Goal: Task Accomplishment & Management: Manage account settings

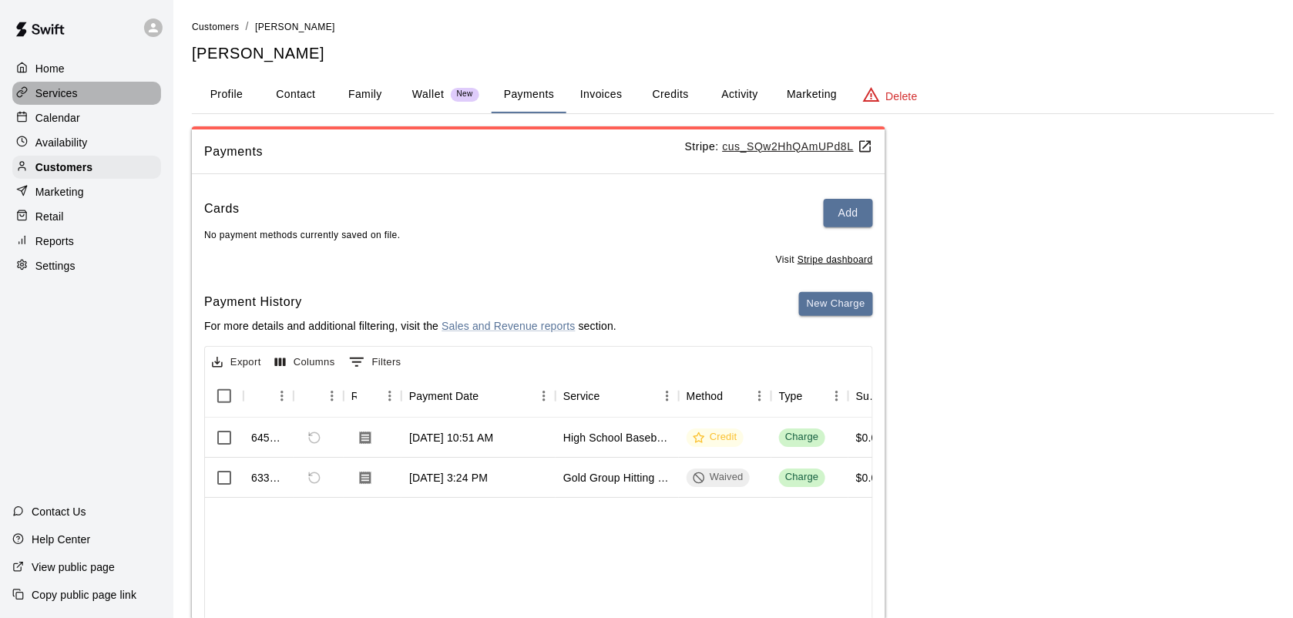
click at [62, 86] on p "Services" at bounding box center [56, 93] width 42 height 15
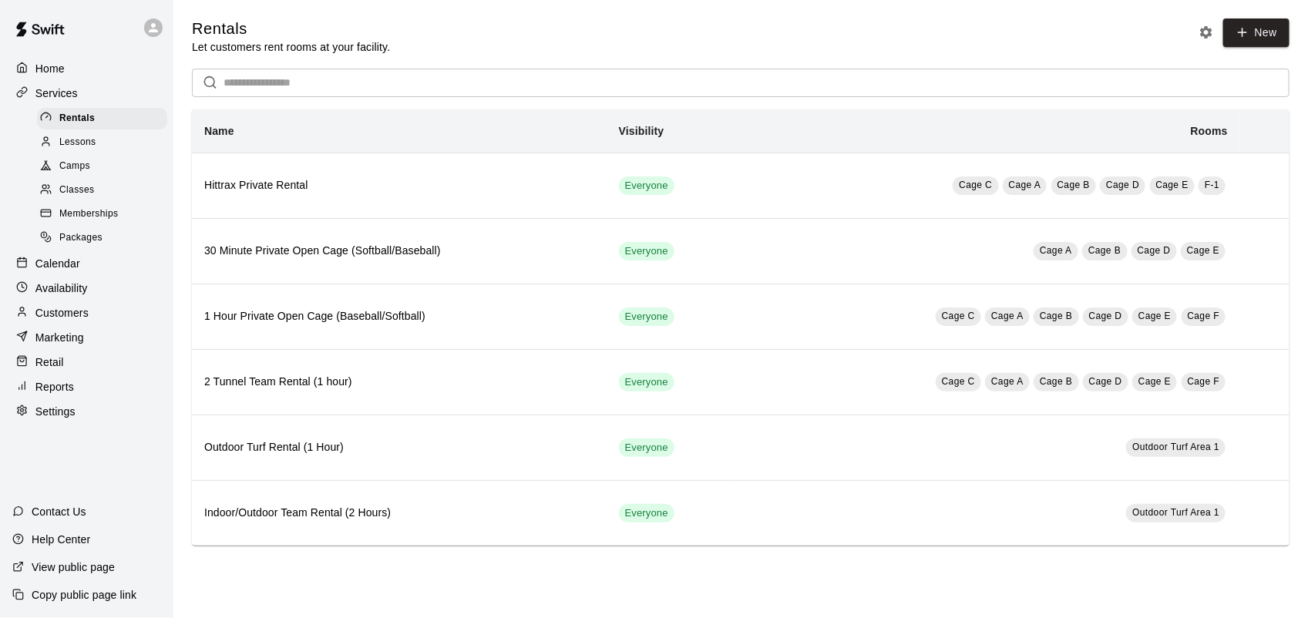
click at [86, 221] on span "Memberships" at bounding box center [88, 214] width 59 height 15
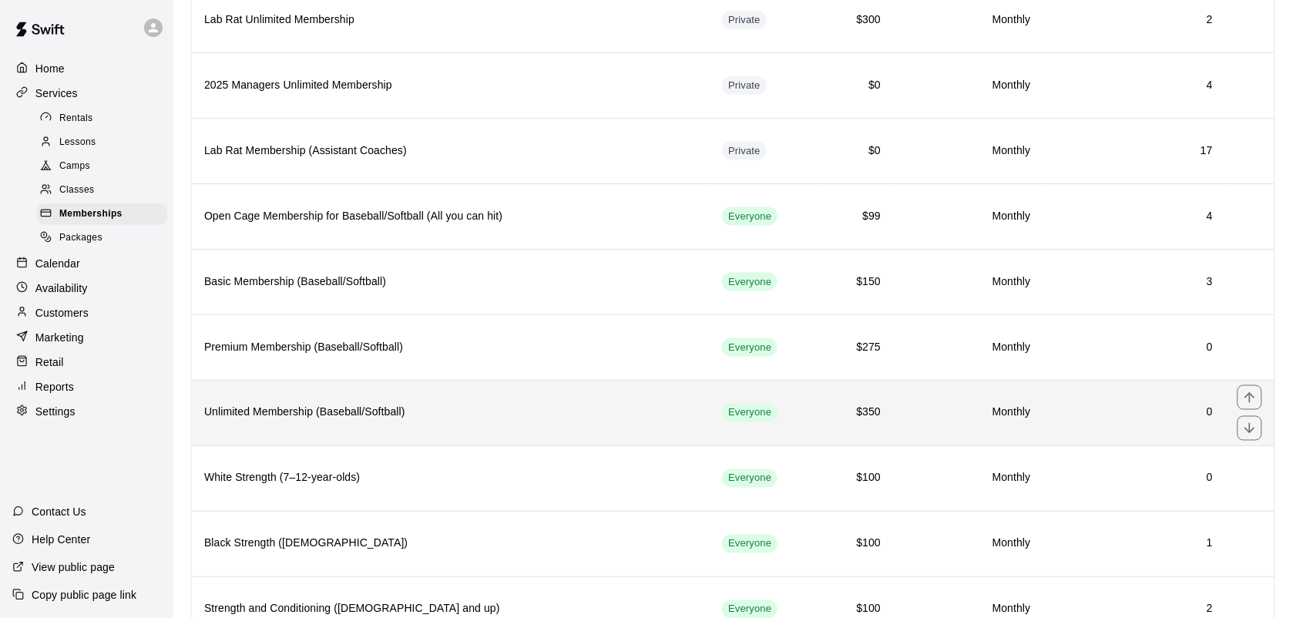
scroll to position [482, 0]
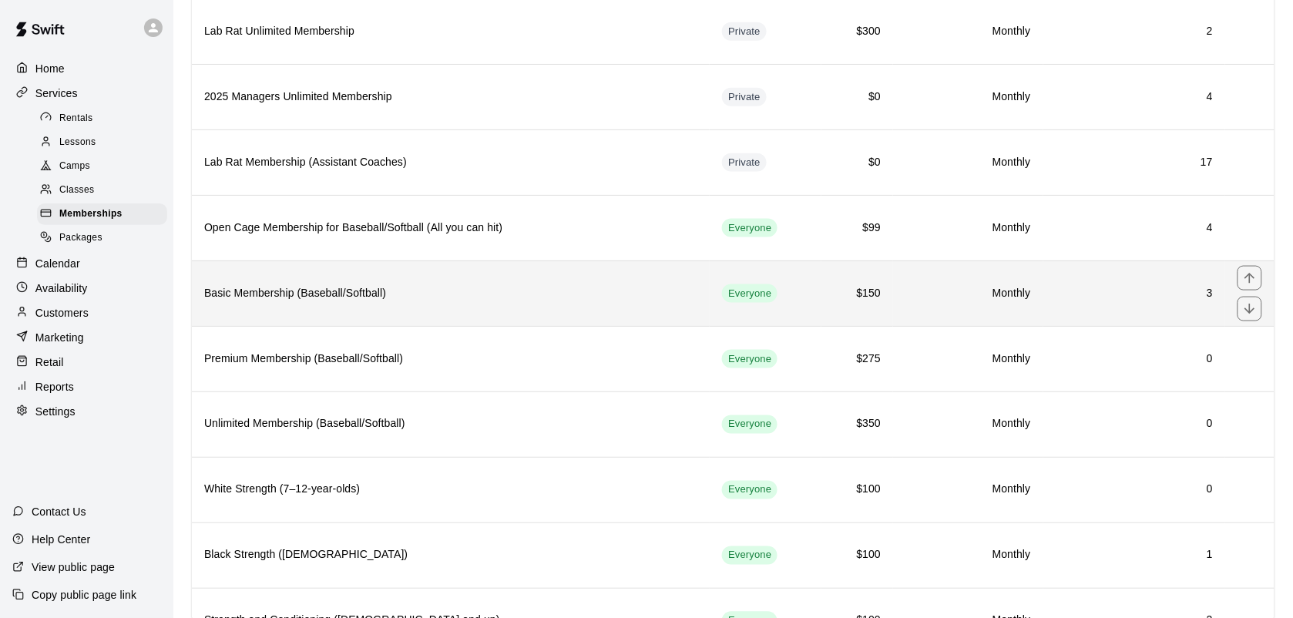
click at [324, 302] on h6 "Basic Membership (Baseball/Softball)" at bounding box center [450, 293] width 493 height 17
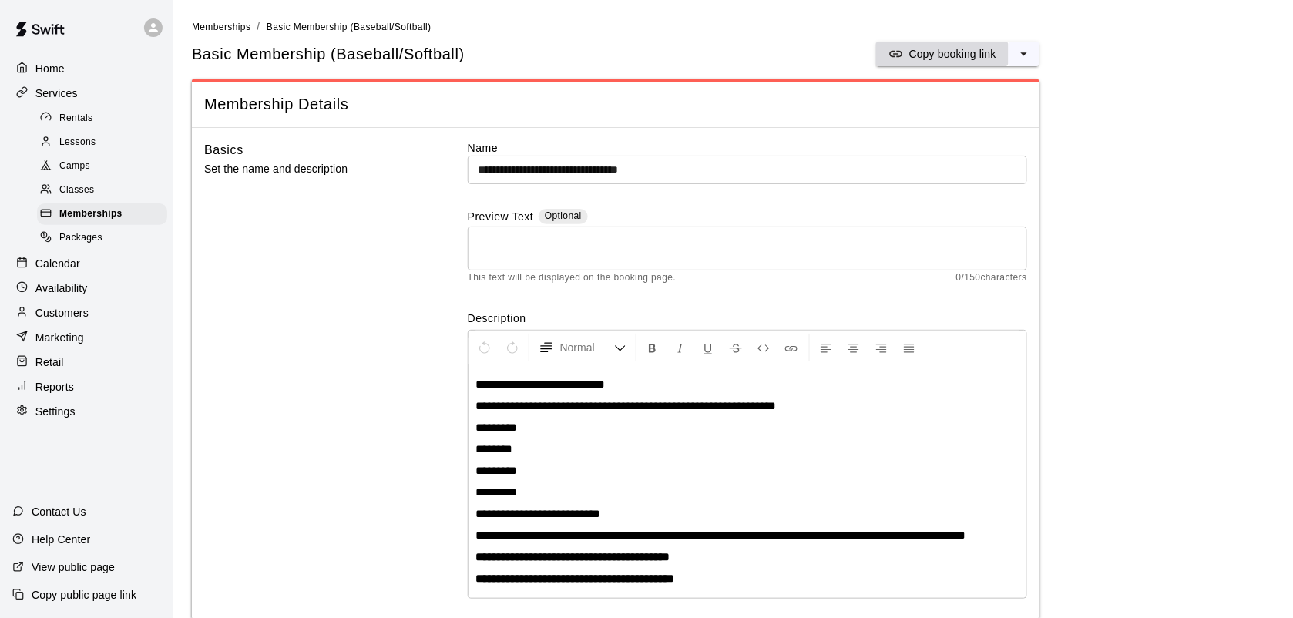
click at [969, 58] on p "Copy booking link" at bounding box center [952, 53] width 87 height 15
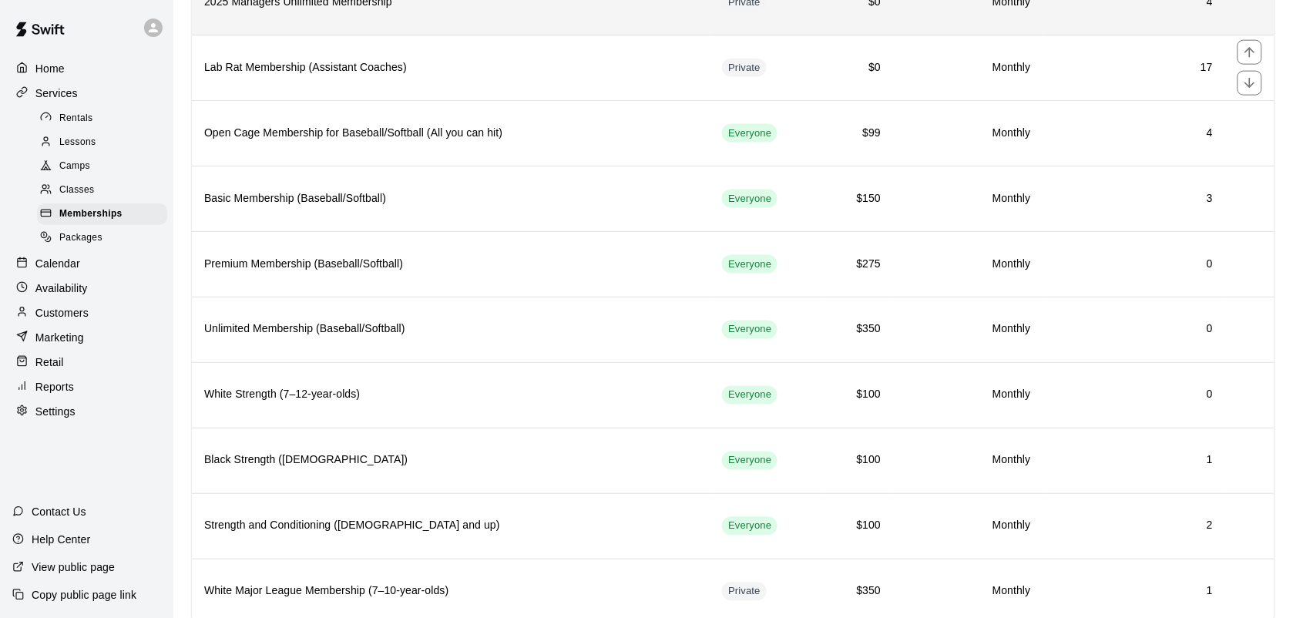
scroll to position [578, 0]
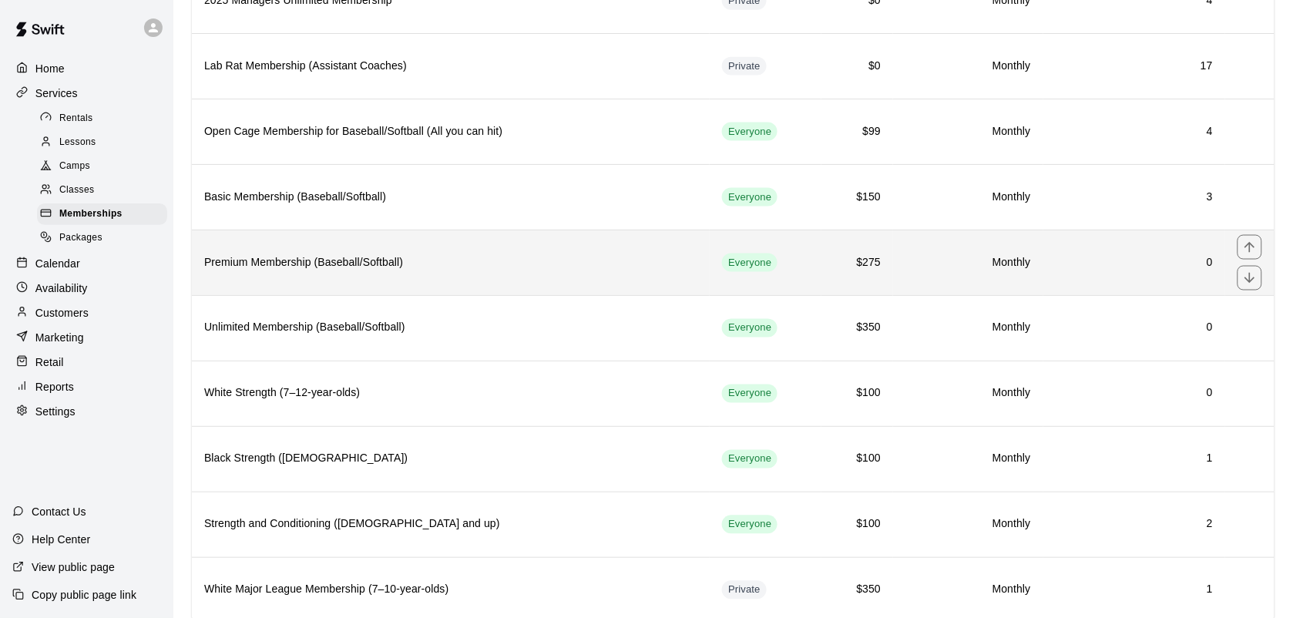
click at [291, 267] on h6 "Premium Membership (Baseball/Softball)" at bounding box center [450, 262] width 493 height 17
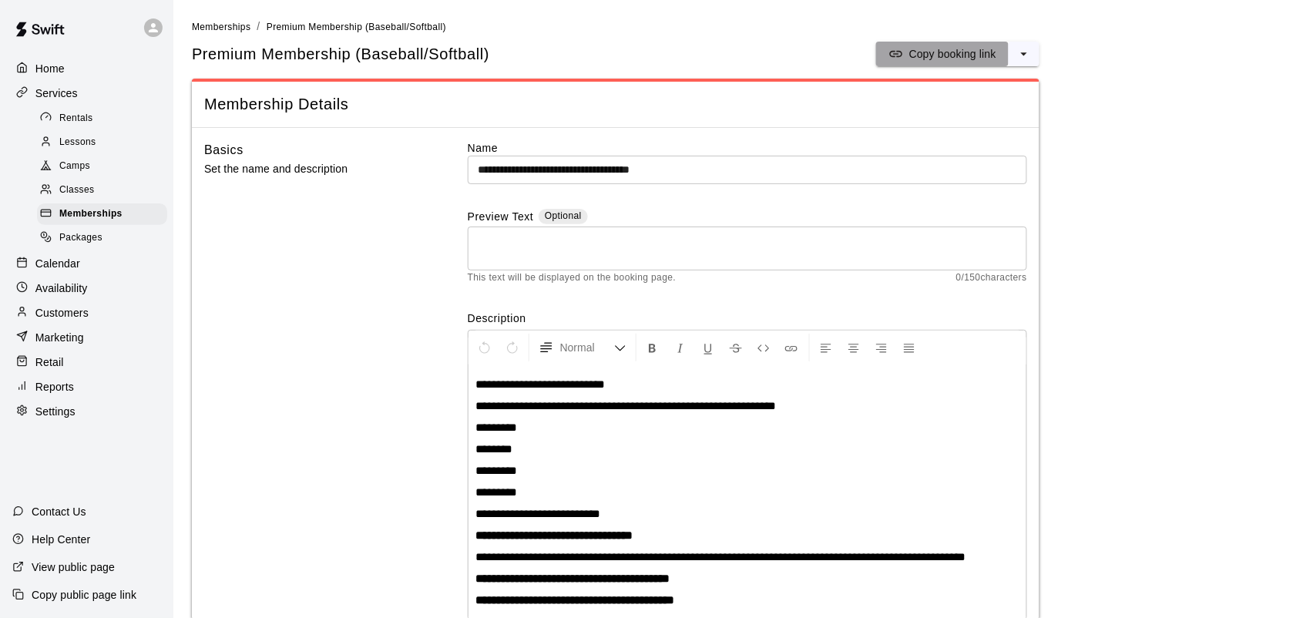
click at [949, 54] on p "Copy booking link" at bounding box center [952, 53] width 87 height 15
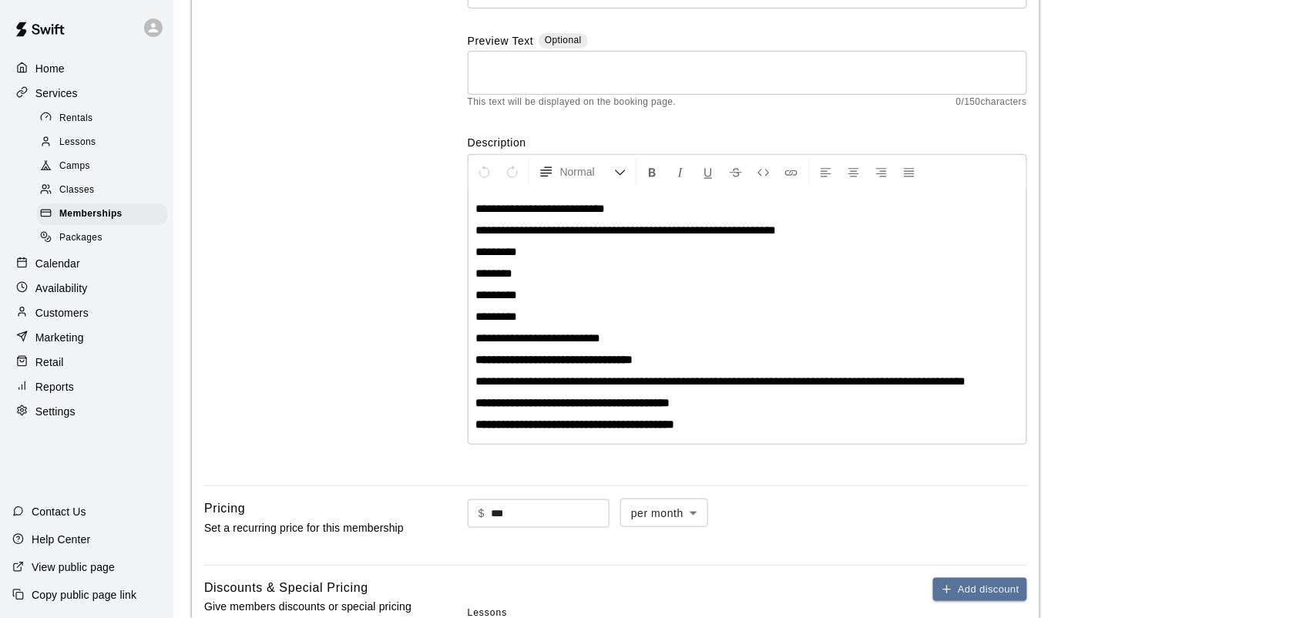
scroll to position [193, 0]
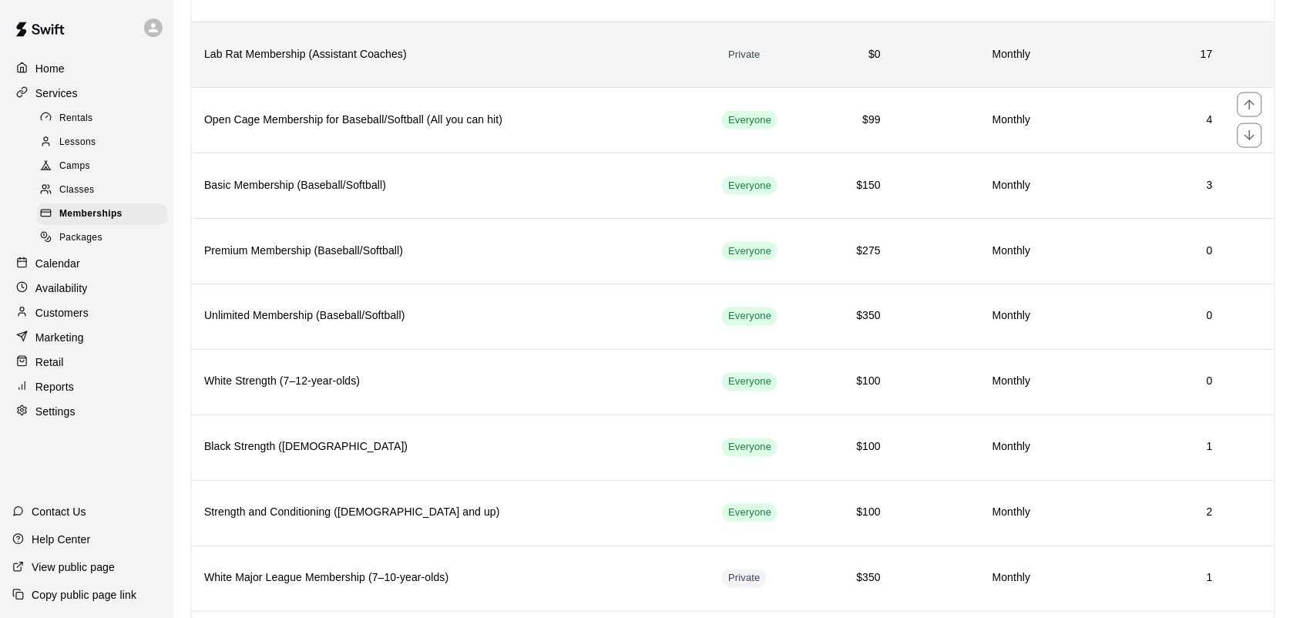
scroll to position [674, 0]
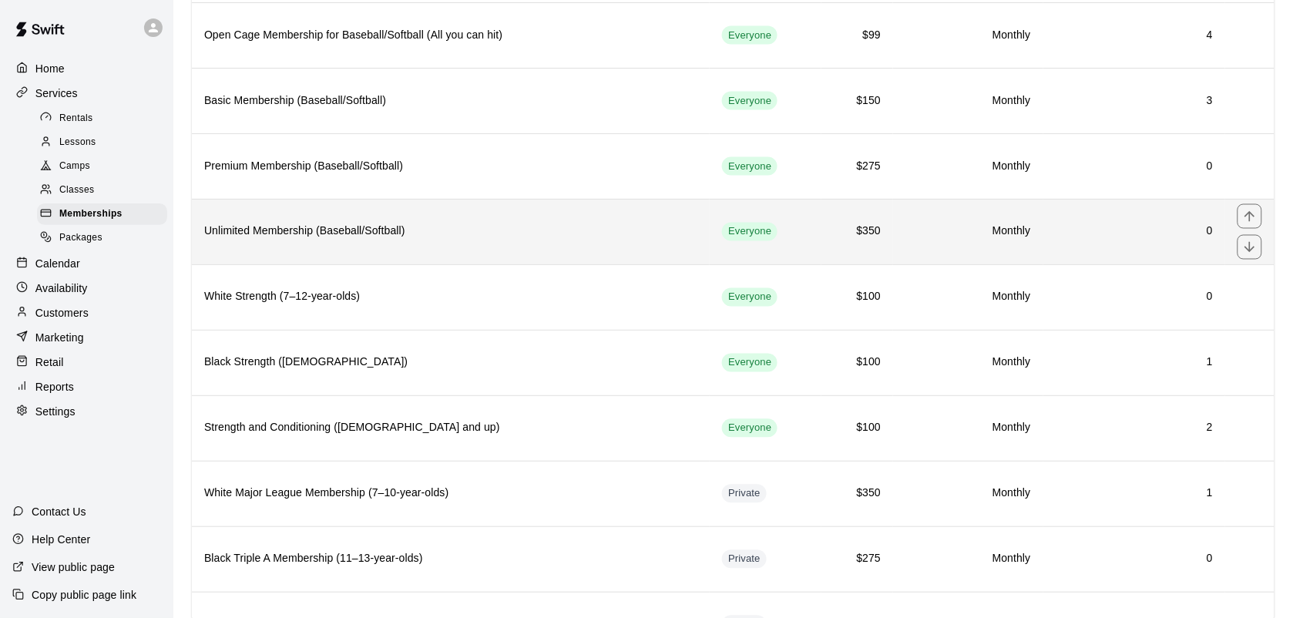
click at [294, 237] on h6 "Unlimited Membership (Baseball/Softball)" at bounding box center [450, 231] width 493 height 17
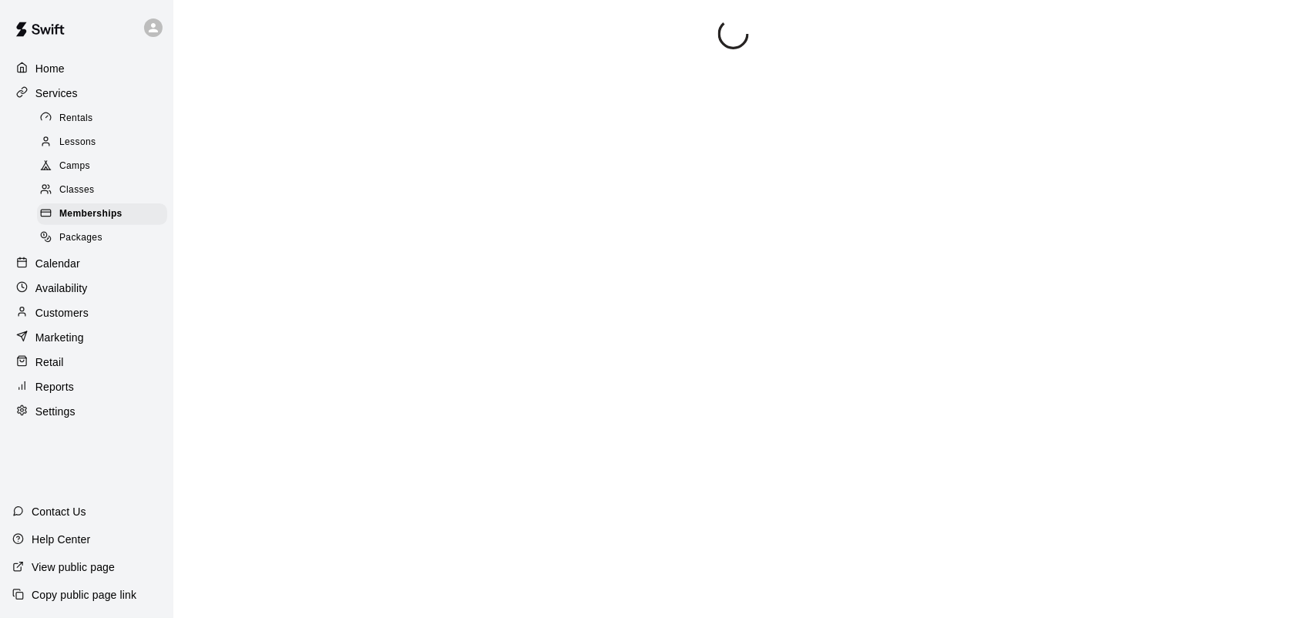
click at [294, 237] on div at bounding box center [733, 327] width 1083 height 618
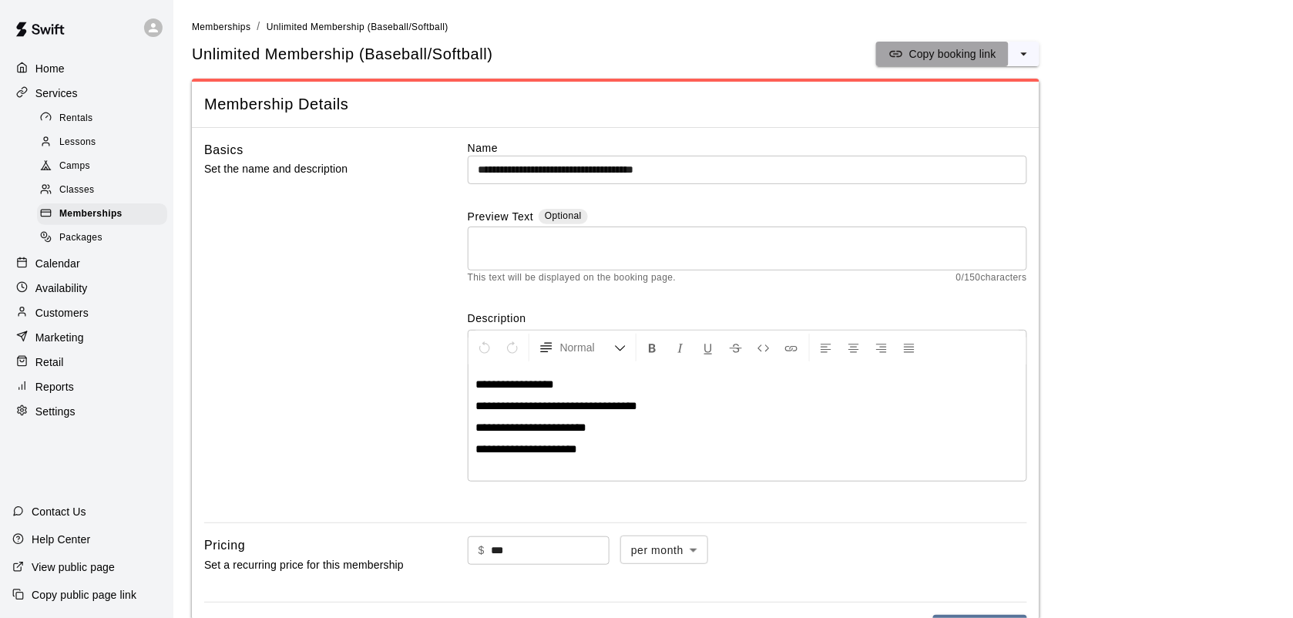
click at [961, 59] on p "Copy booking link" at bounding box center [952, 53] width 87 height 15
click at [949, 52] on p "Copy booking link" at bounding box center [952, 53] width 87 height 15
click at [62, 271] on p "Calendar" at bounding box center [57, 263] width 45 height 15
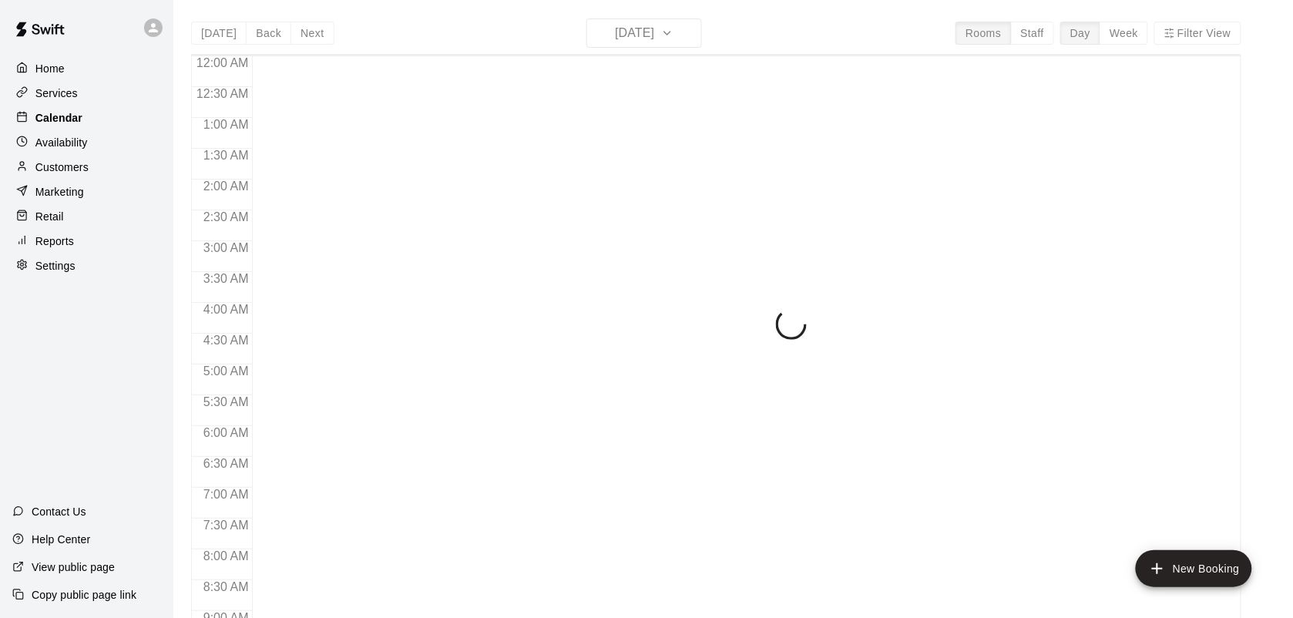
scroll to position [899, 0]
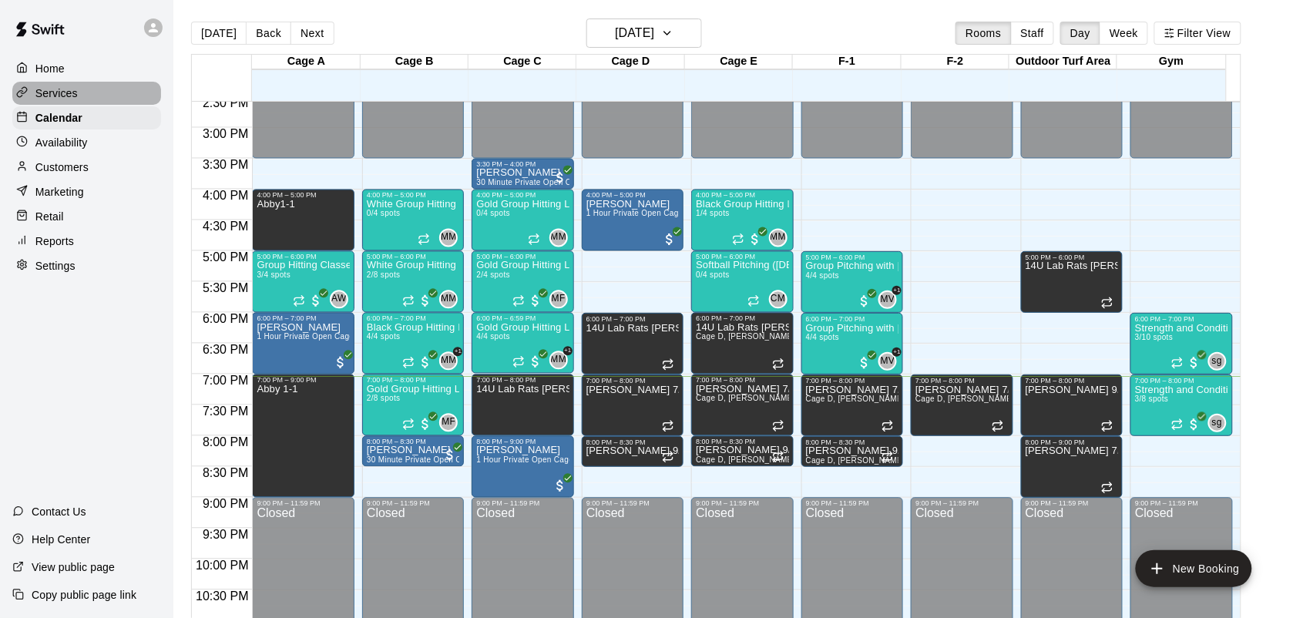
click at [52, 99] on p "Services" at bounding box center [56, 93] width 42 height 15
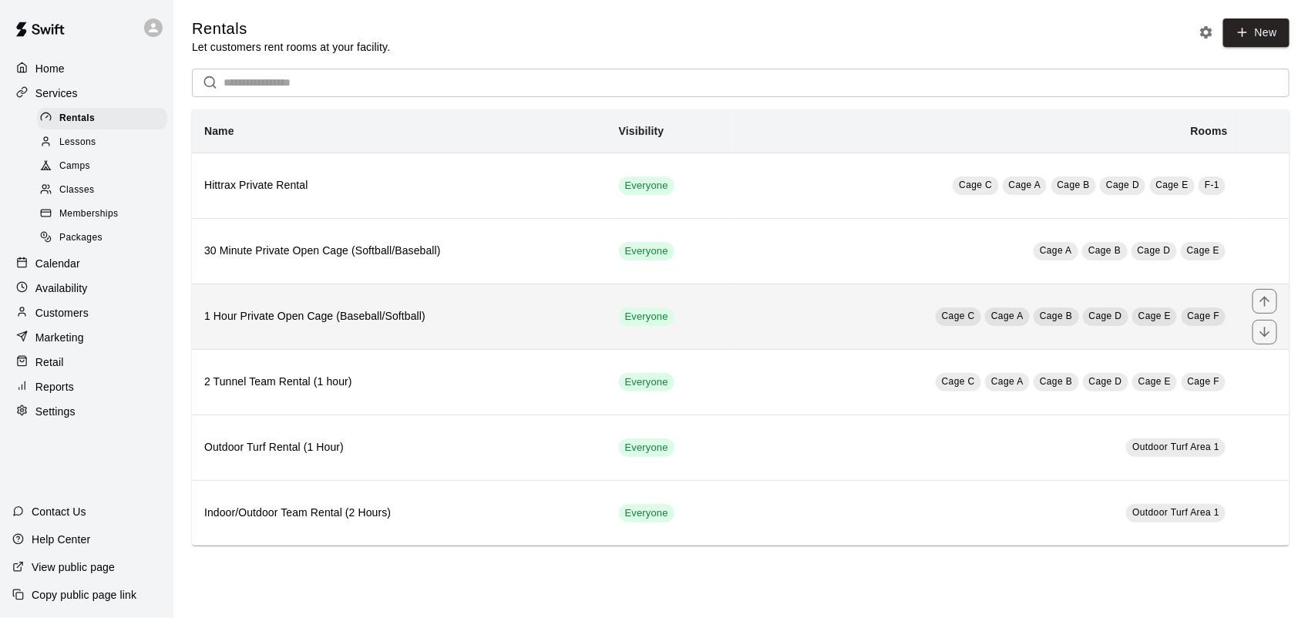
click at [389, 318] on h6 "1 Hour Private Open Cage (Baseball/Softball)" at bounding box center [399, 316] width 390 height 17
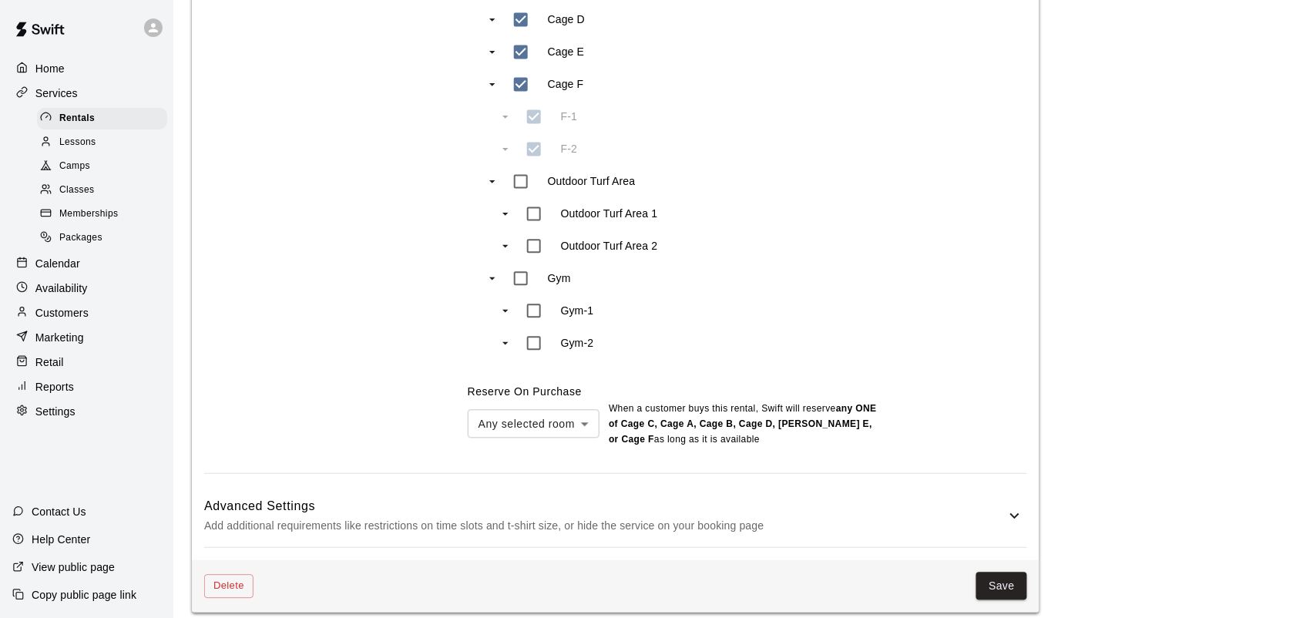
scroll to position [868, 0]
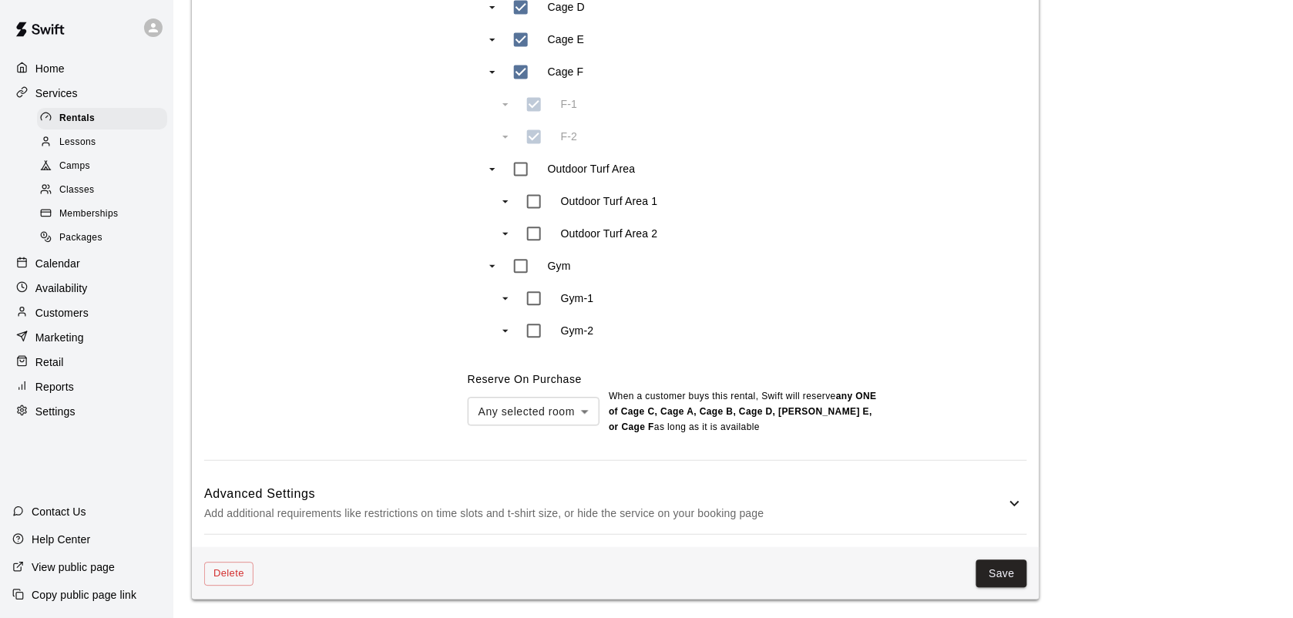
click at [1003, 491] on h6 "Advanced Settings" at bounding box center [604, 494] width 801 height 20
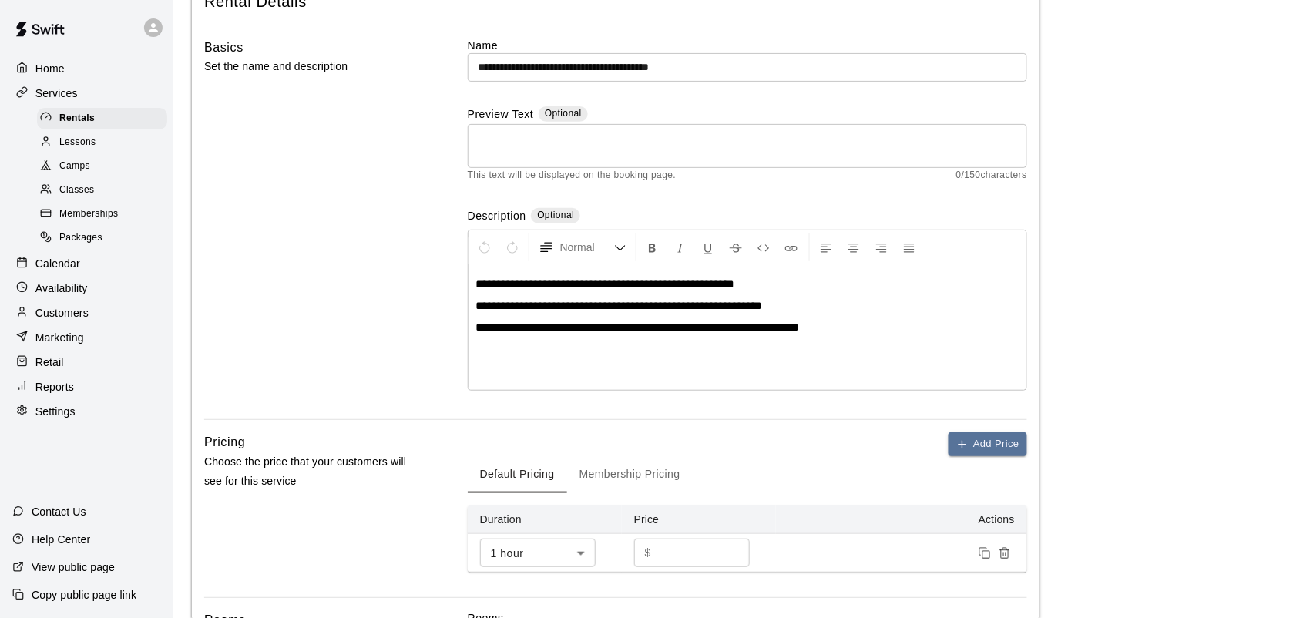
scroll to position [94, 0]
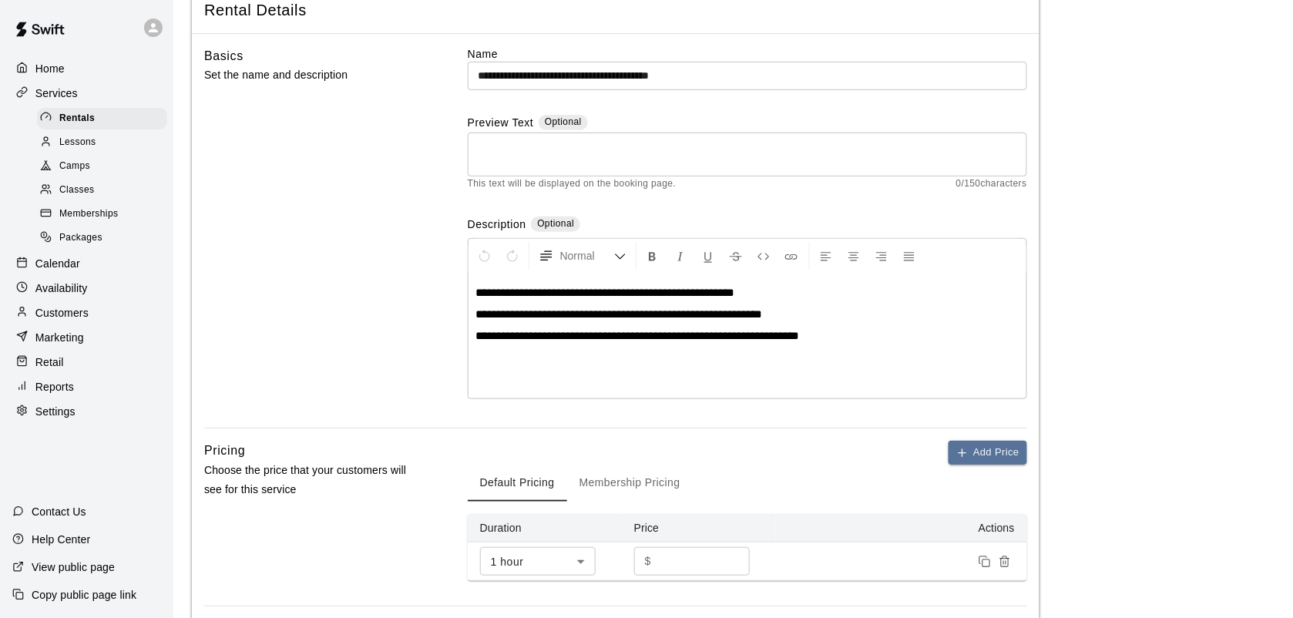
click at [58, 271] on p "Calendar" at bounding box center [57, 263] width 45 height 15
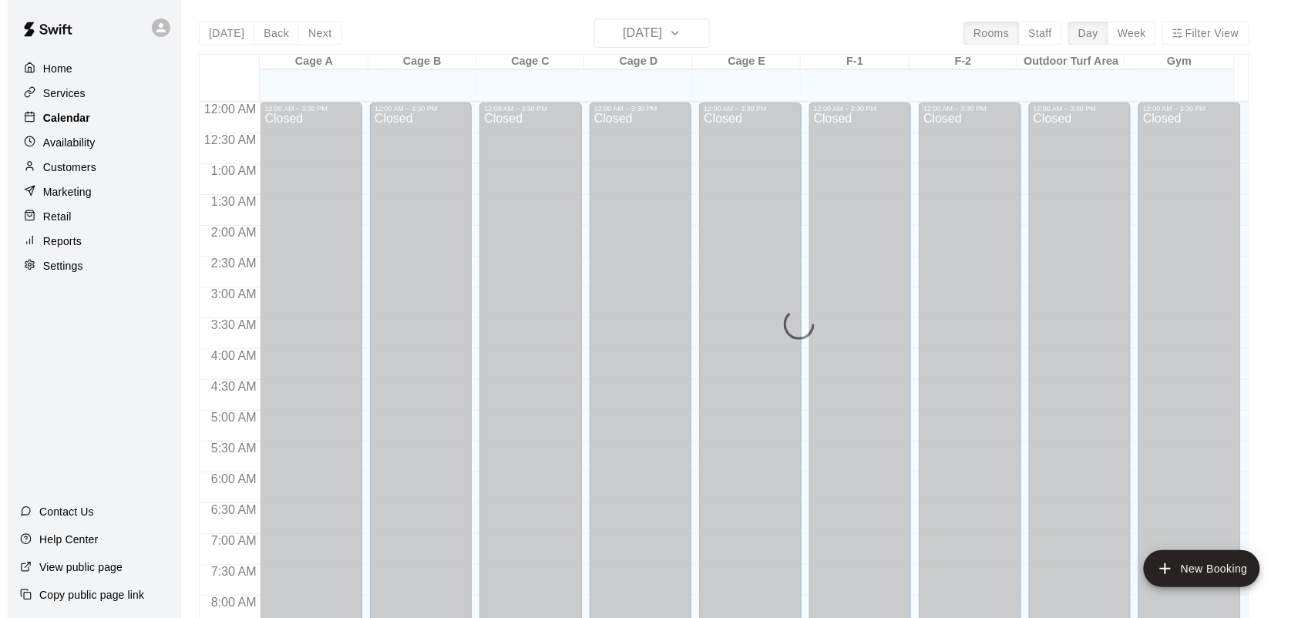
scroll to position [899, 0]
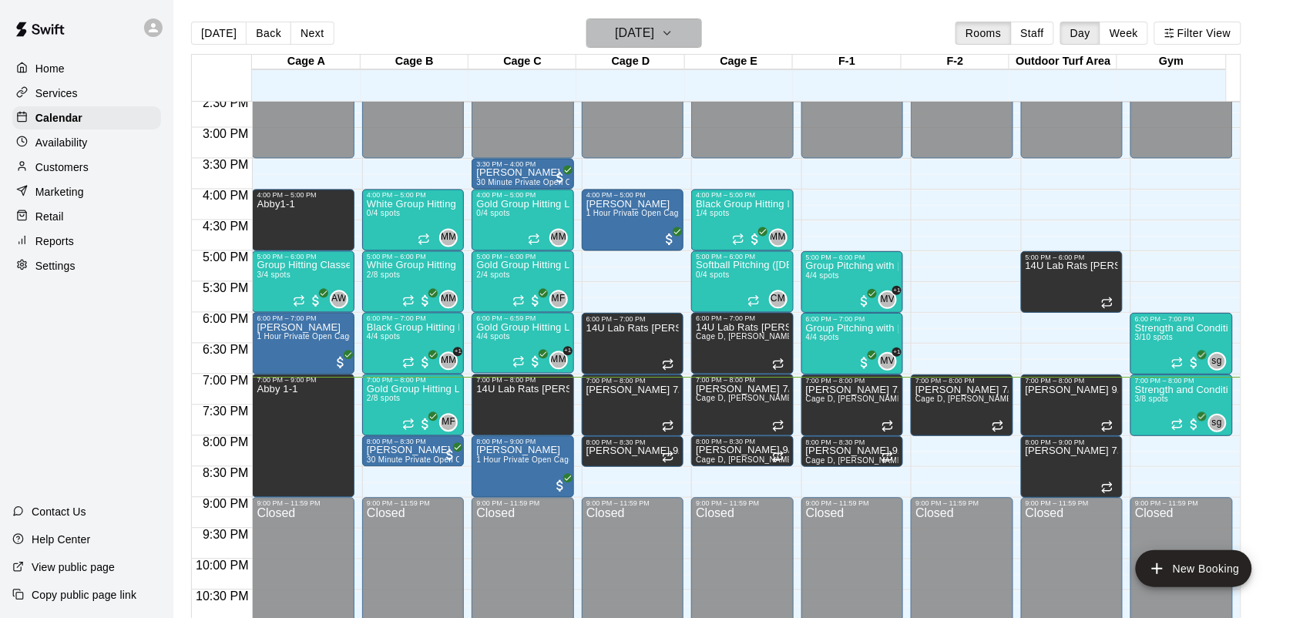
click at [654, 40] on h6 "[DATE]" at bounding box center [634, 33] width 39 height 22
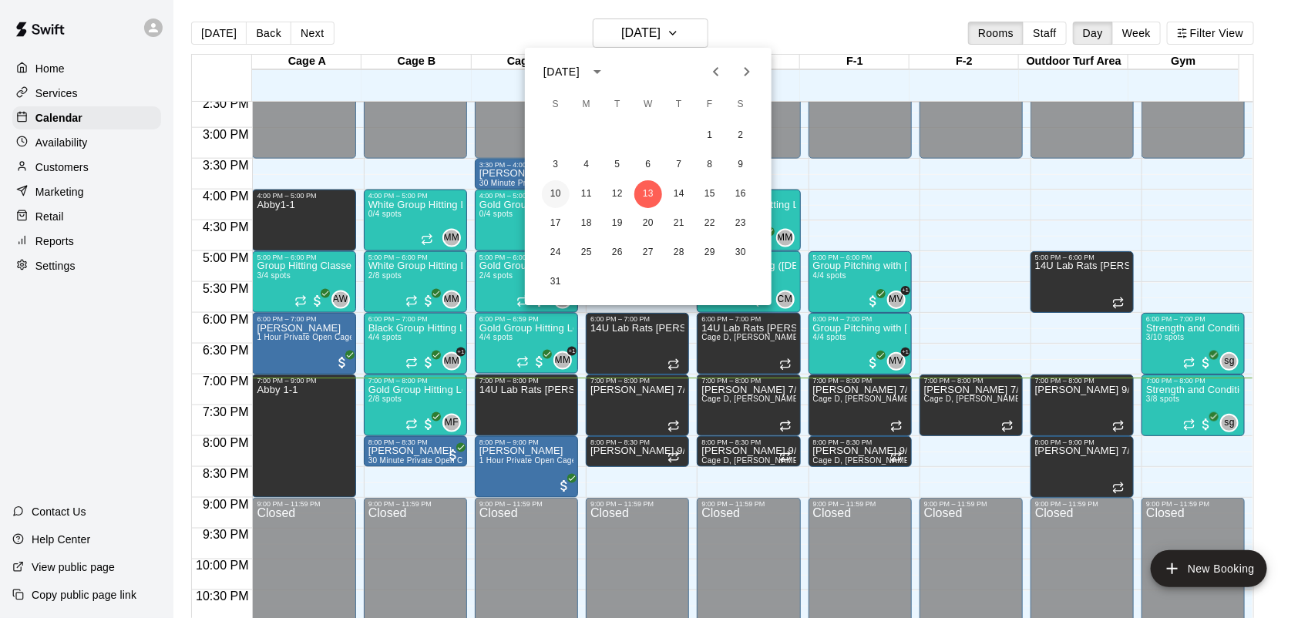
click at [559, 195] on button "10" at bounding box center [556, 194] width 28 height 28
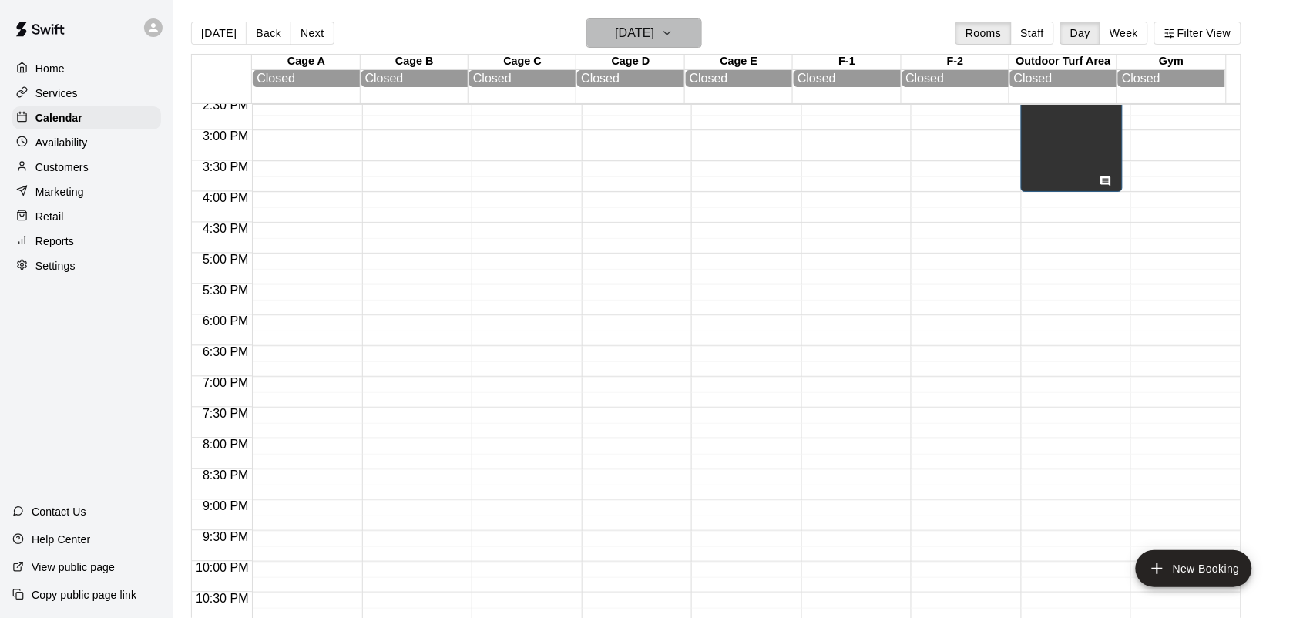
click at [682, 25] on button "[DATE]" at bounding box center [644, 32] width 116 height 29
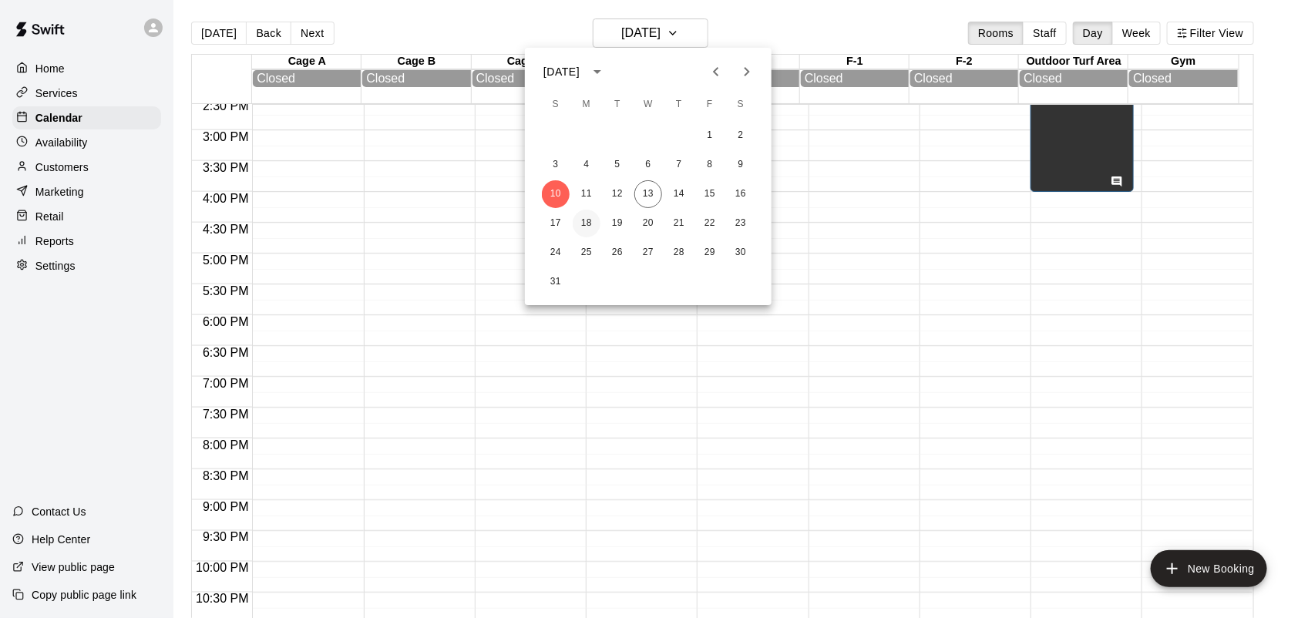
click at [584, 220] on button "18" at bounding box center [587, 224] width 28 height 28
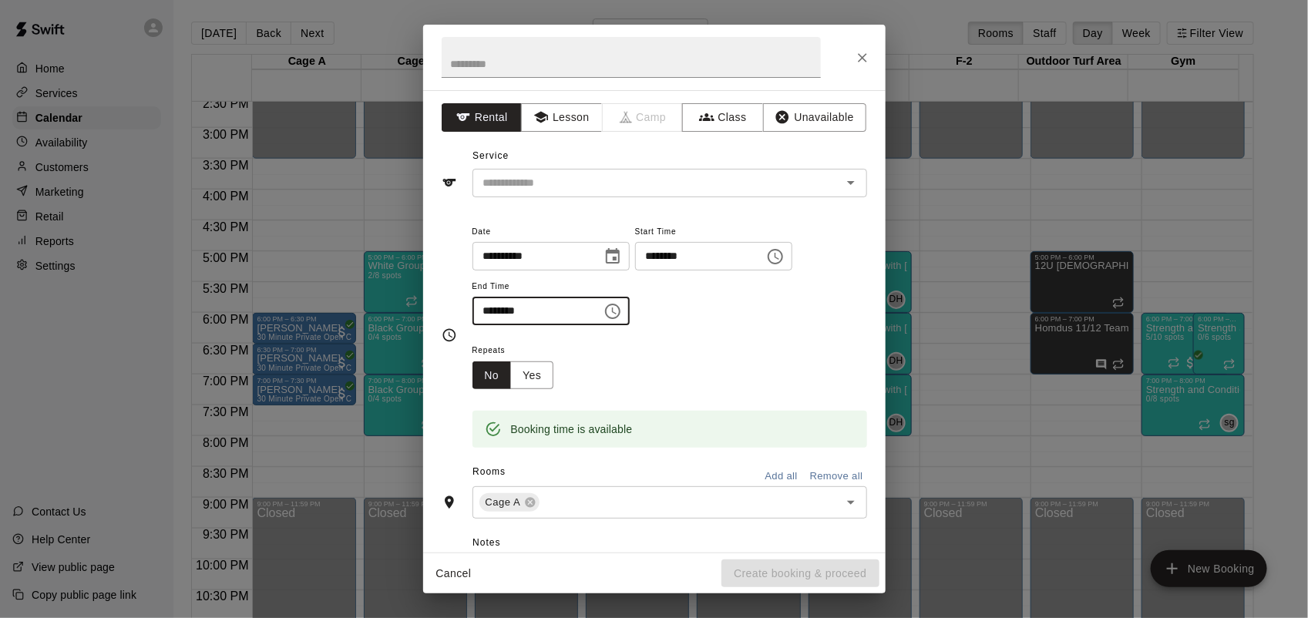
click at [495, 306] on input "********" at bounding box center [531, 311] width 119 height 29
type input "********"
click at [802, 126] on button "Unavailable" at bounding box center [814, 117] width 103 height 29
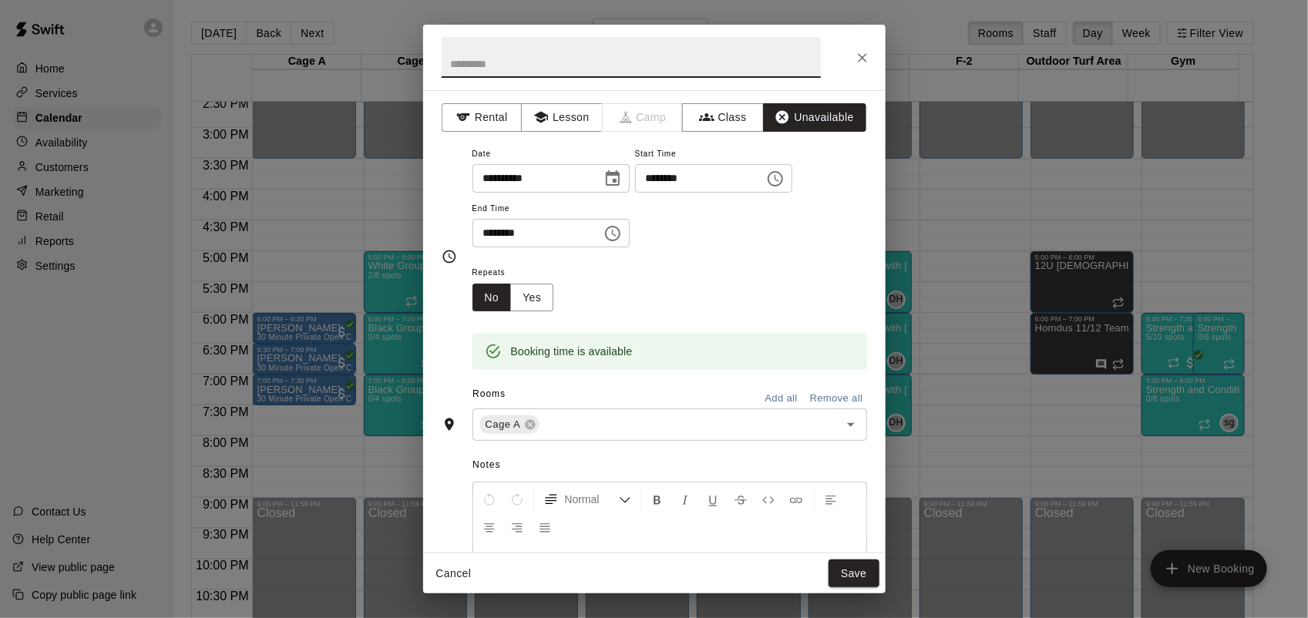
click at [697, 65] on input "text" at bounding box center [631, 57] width 379 height 41
type input "**********"
click at [846, 568] on button "Save" at bounding box center [853, 573] width 51 height 29
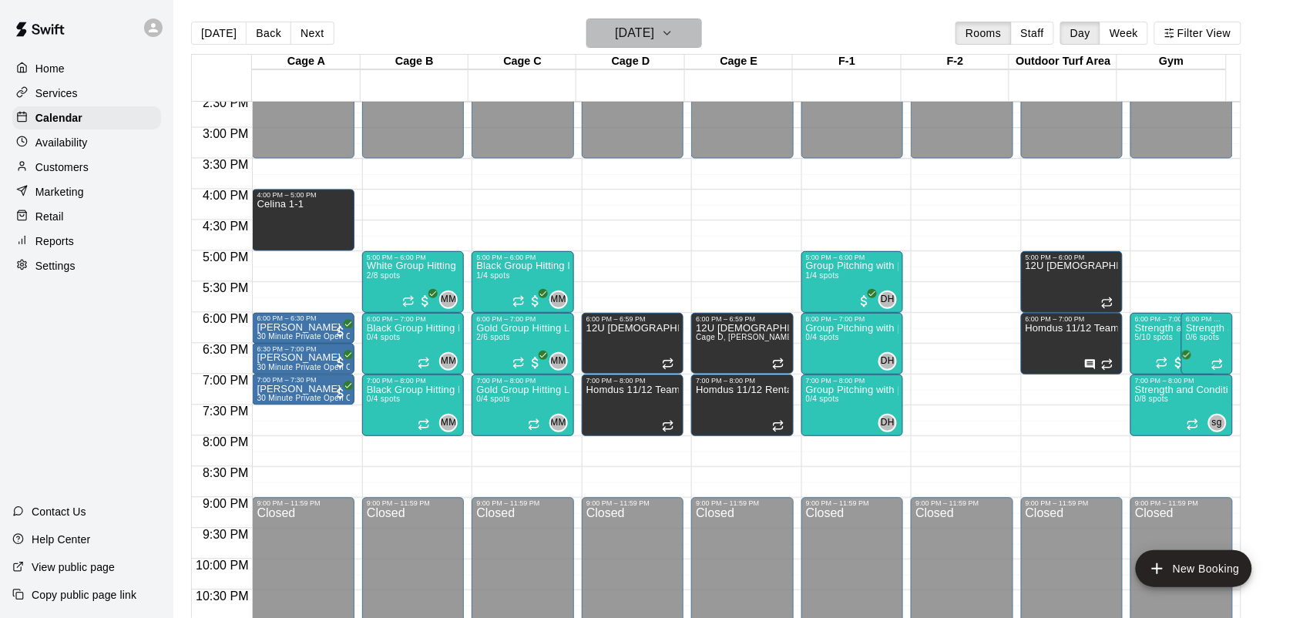
click at [654, 32] on h6 "[DATE]" at bounding box center [634, 33] width 39 height 22
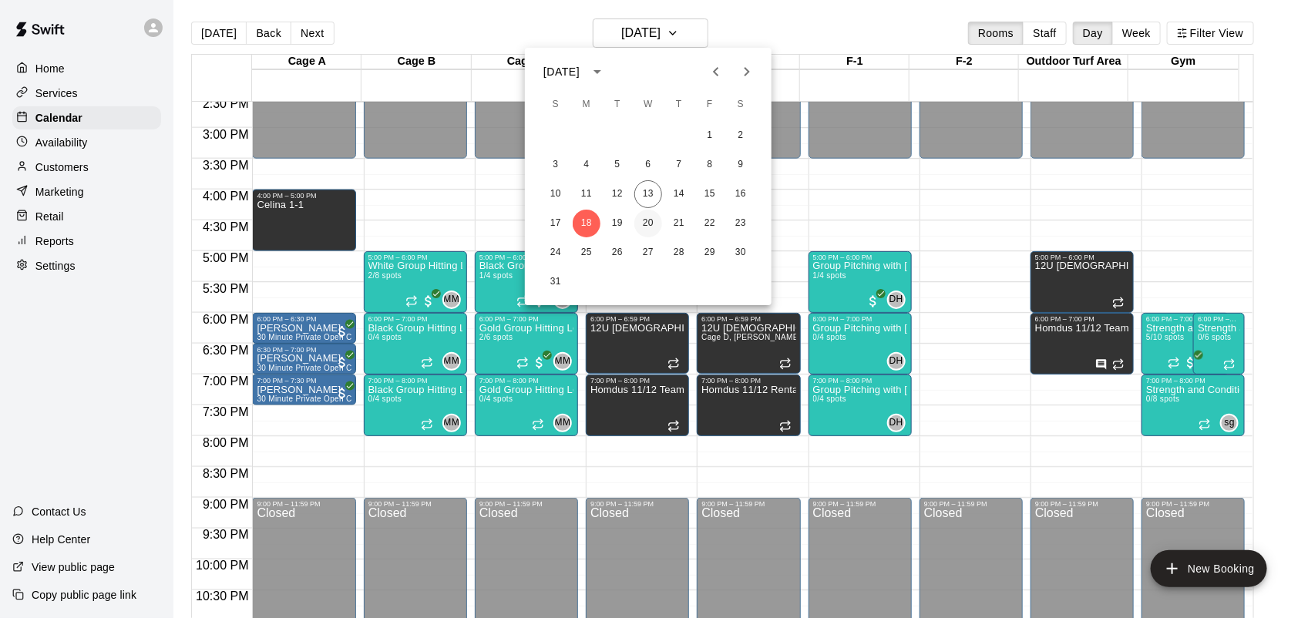
click at [644, 229] on button "20" at bounding box center [648, 224] width 28 height 28
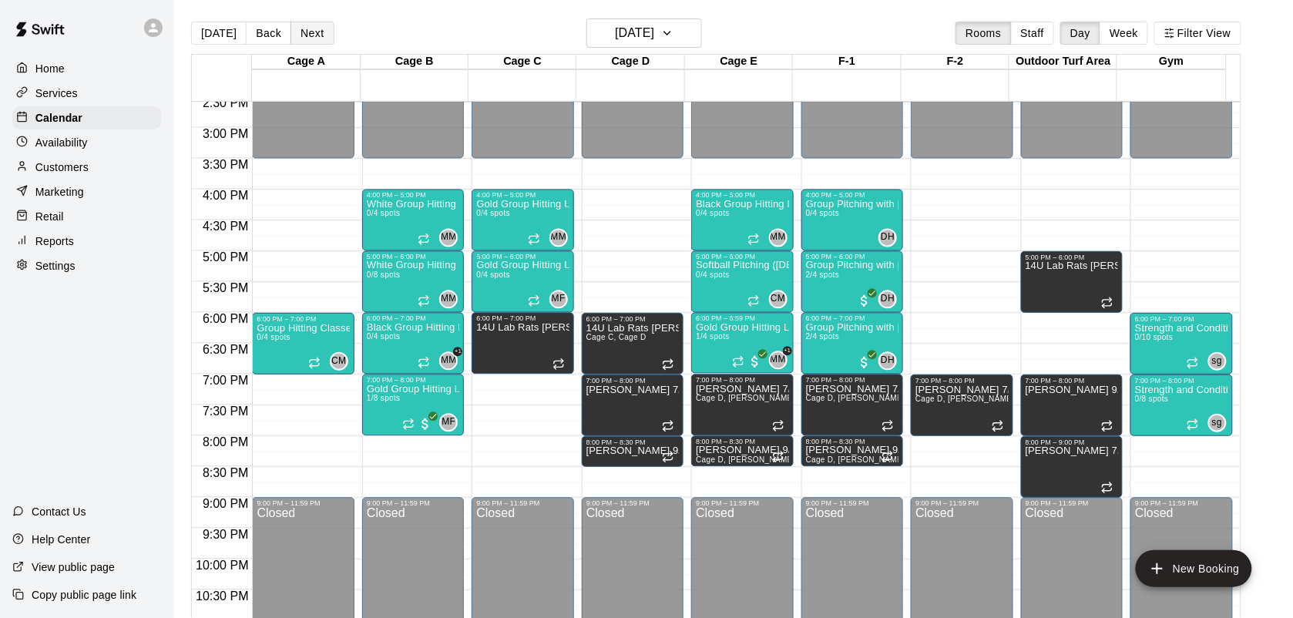
click at [321, 35] on button "Next" at bounding box center [312, 33] width 43 height 23
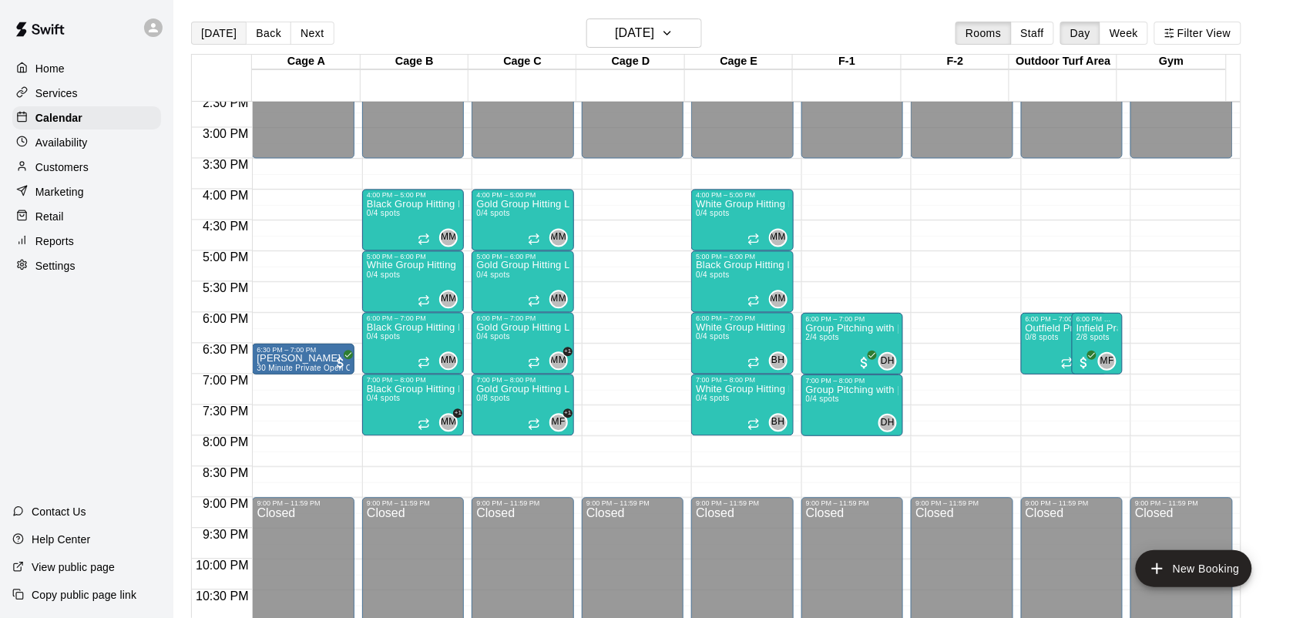
click at [227, 32] on button "[DATE]" at bounding box center [218, 33] width 55 height 23
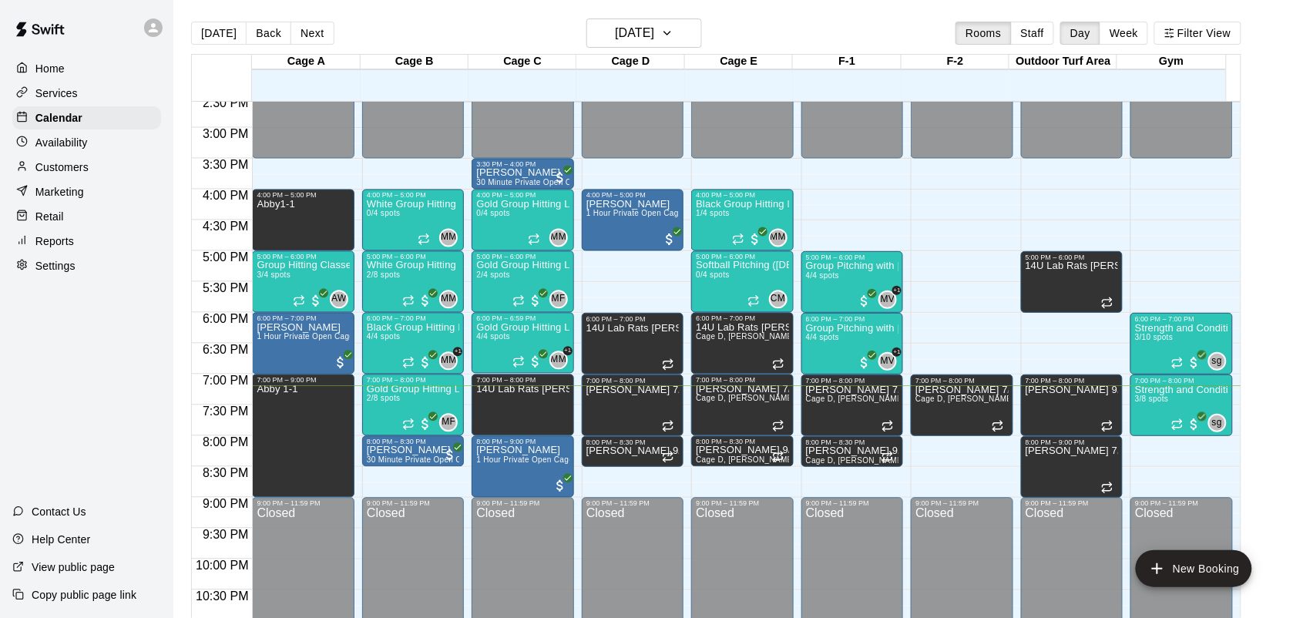
click at [317, 41] on button "Next" at bounding box center [312, 33] width 43 height 23
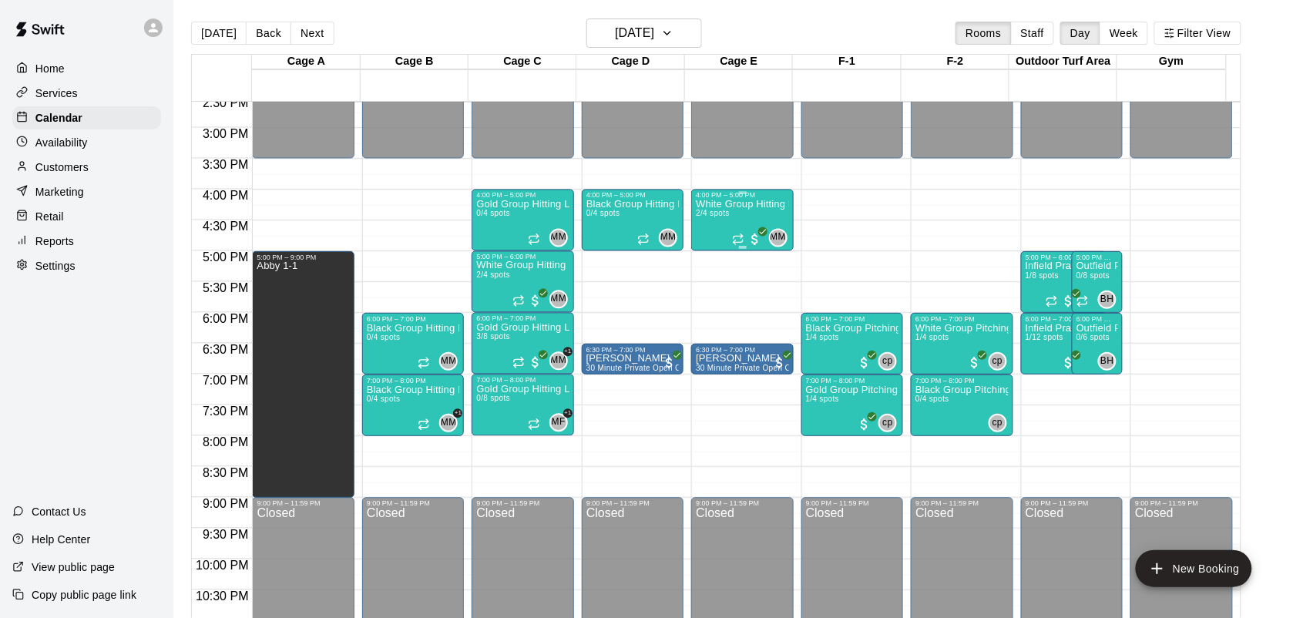
click at [717, 212] on span "2/4 spots" at bounding box center [713, 214] width 34 height 8
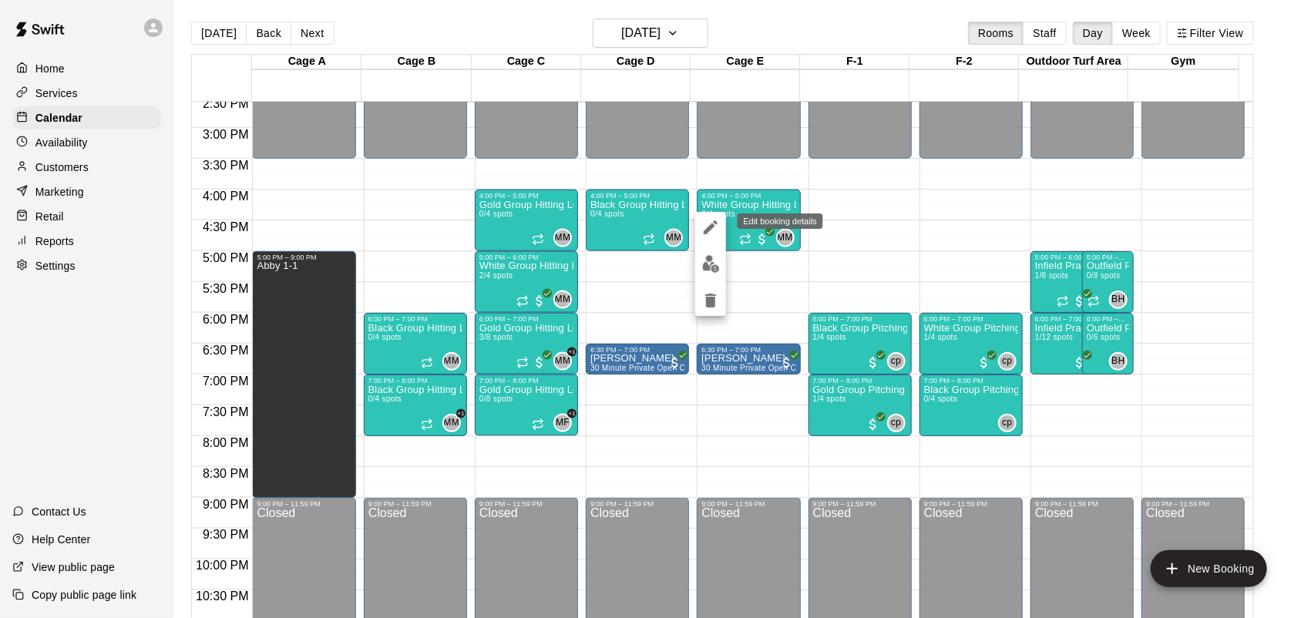
click at [710, 227] on icon "edit" at bounding box center [711, 227] width 14 height 14
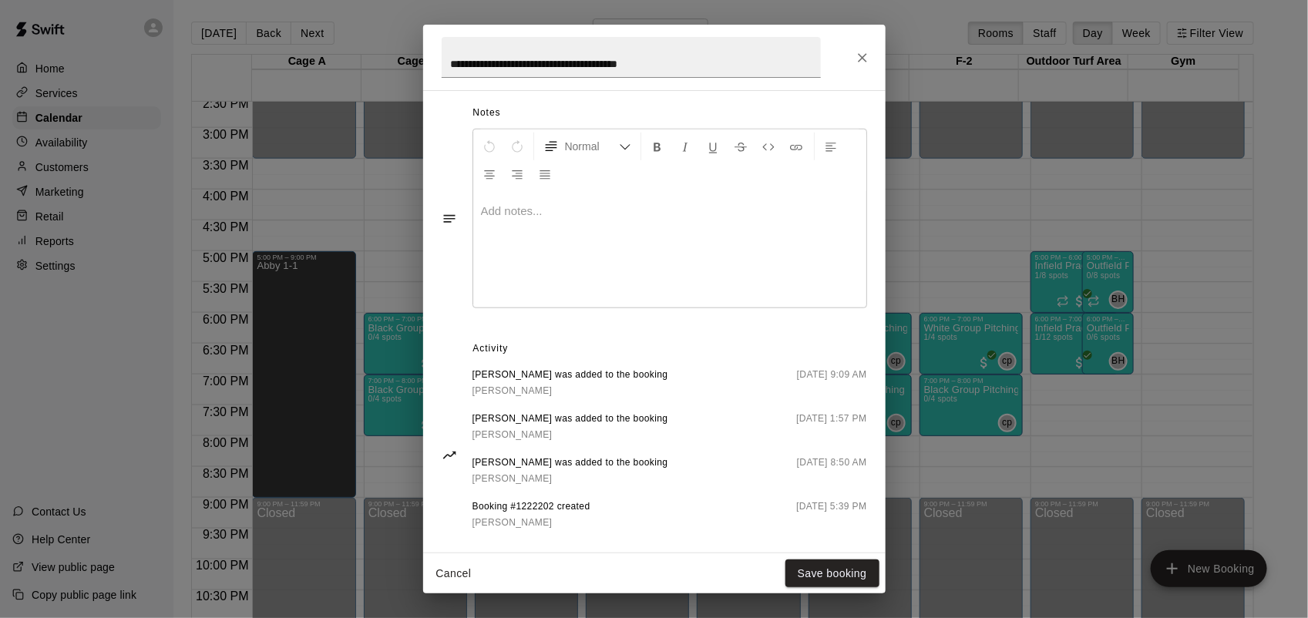
scroll to position [606, 0]
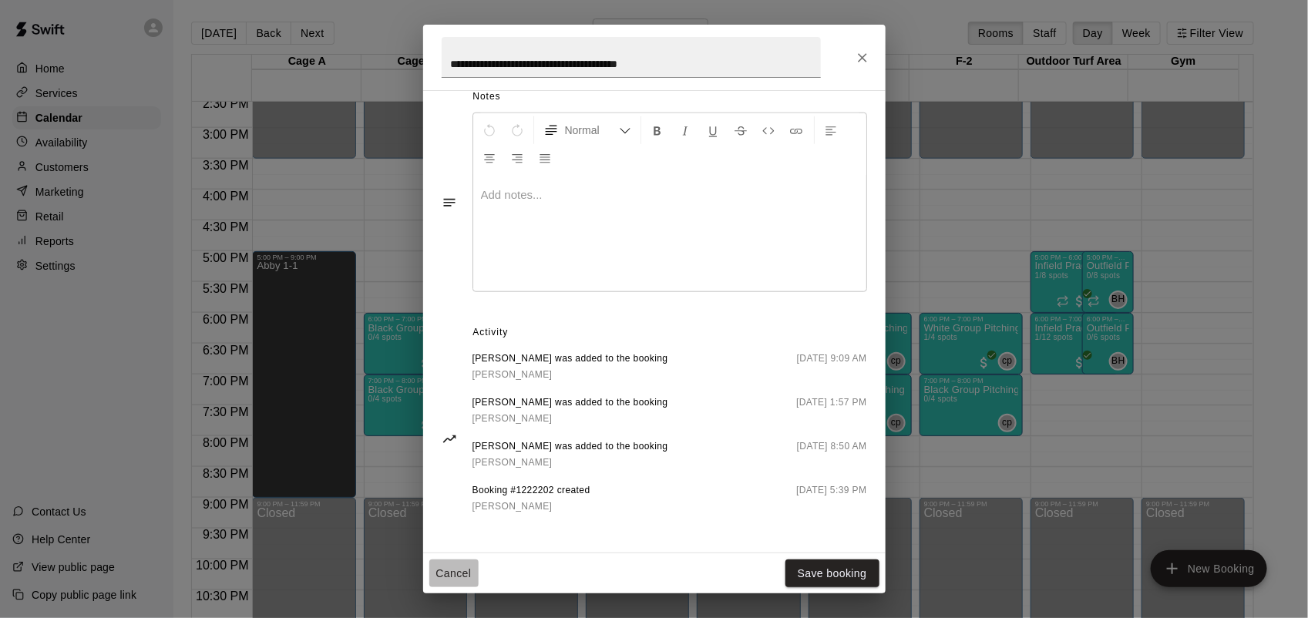
click at [451, 574] on button "Cancel" at bounding box center [453, 573] width 49 height 29
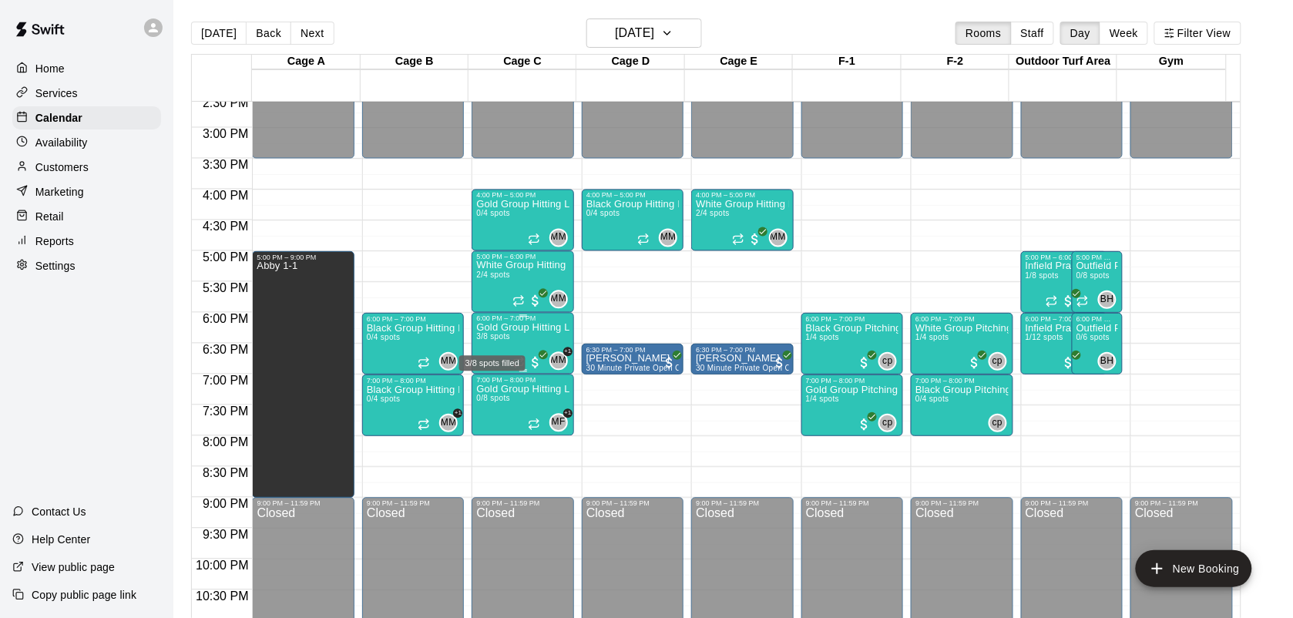
click at [499, 341] on span "3/8 spots" at bounding box center [493, 337] width 34 height 8
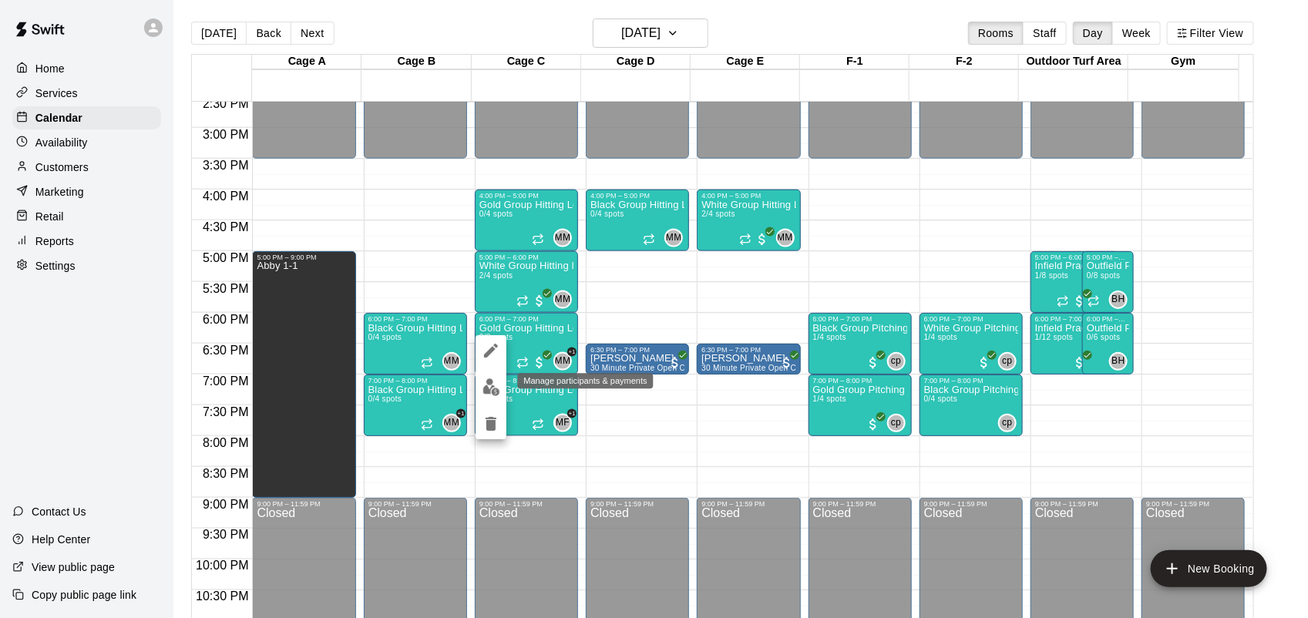
click at [495, 391] on img "edit" at bounding box center [491, 387] width 18 height 18
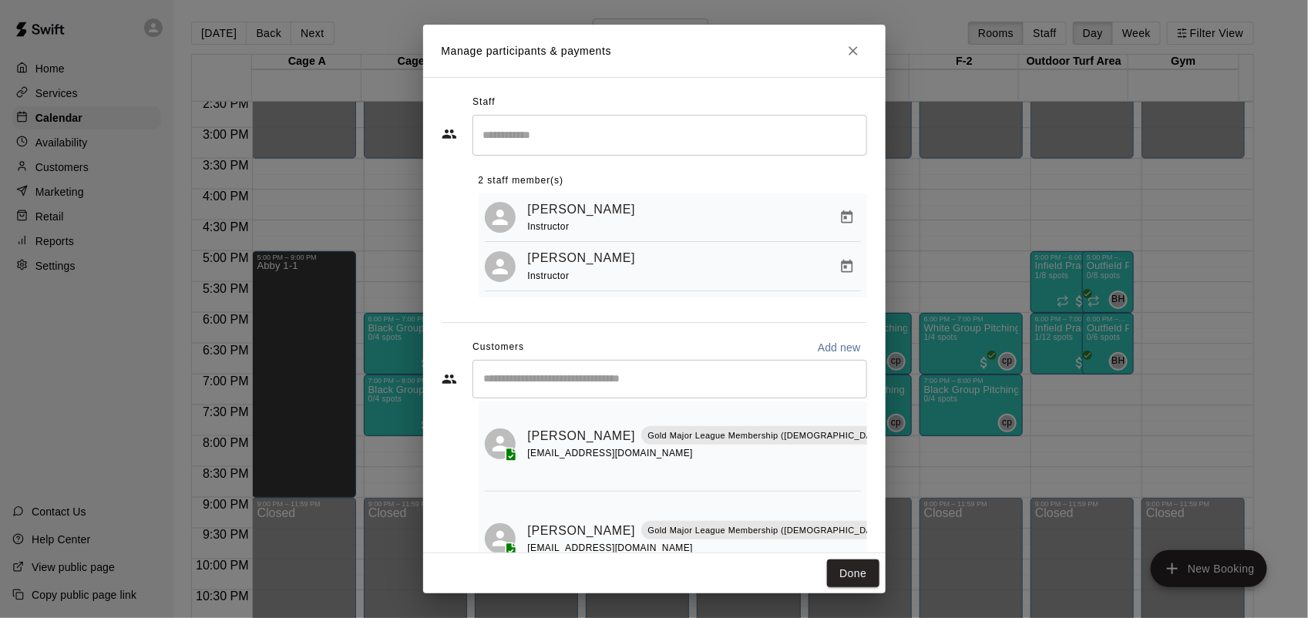
scroll to position [136, 12]
click at [919, 475] on icon "Manage bookings & payment" at bounding box center [926, 470] width 15 height 15
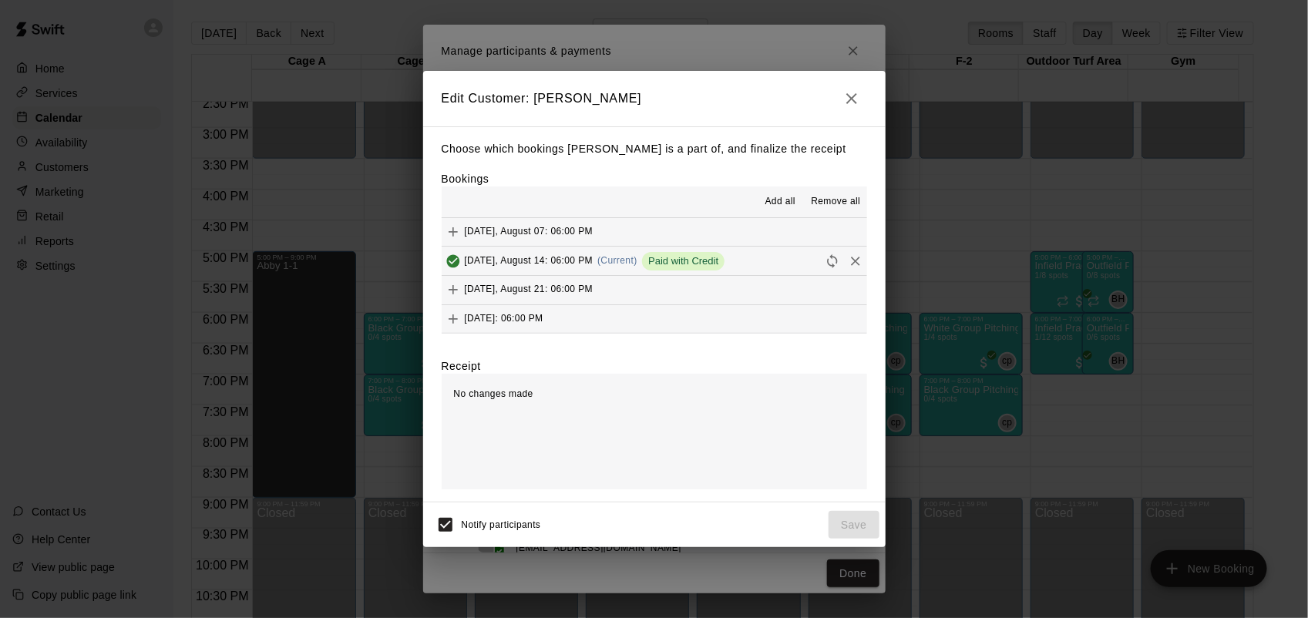
click at [851, 262] on icon "Remove" at bounding box center [855, 261] width 9 height 9
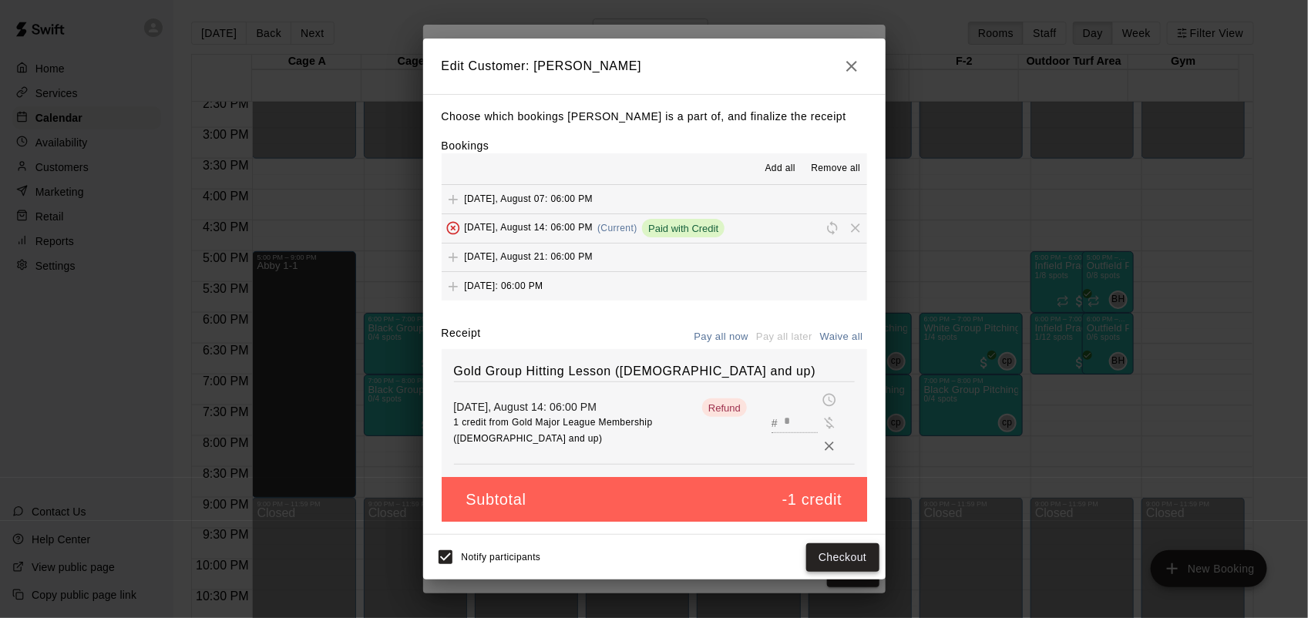
click at [861, 553] on button "Checkout" at bounding box center [842, 557] width 72 height 29
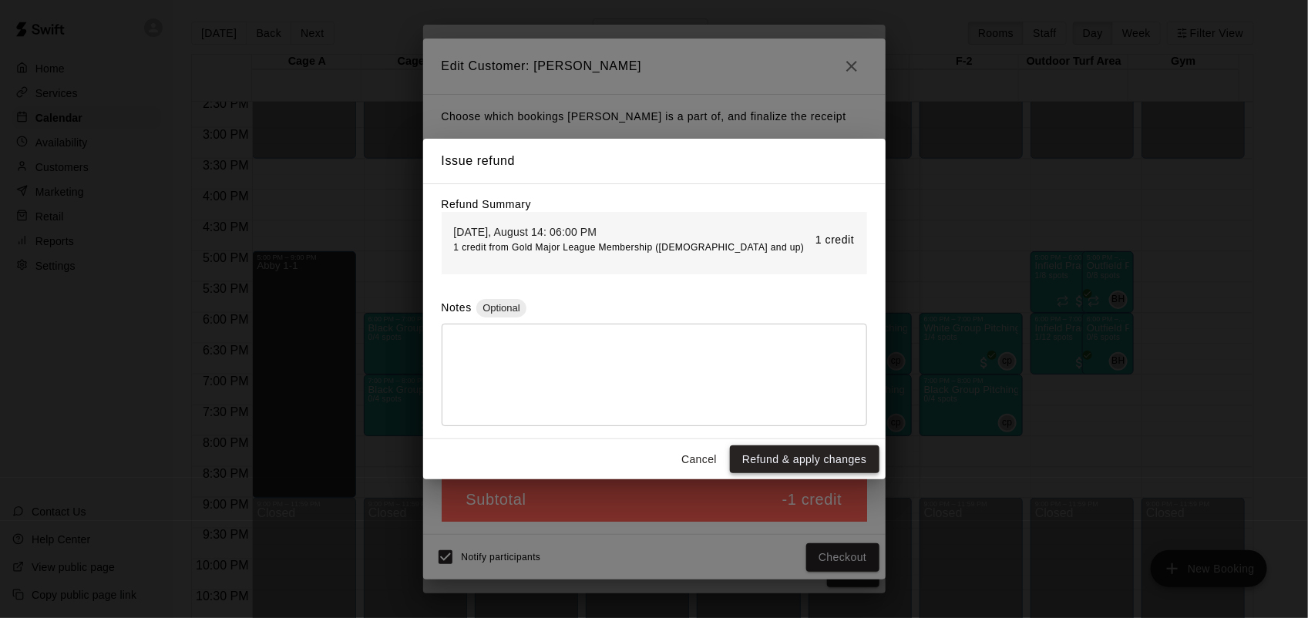
click at [815, 466] on button "Refund & apply changes" at bounding box center [804, 459] width 149 height 29
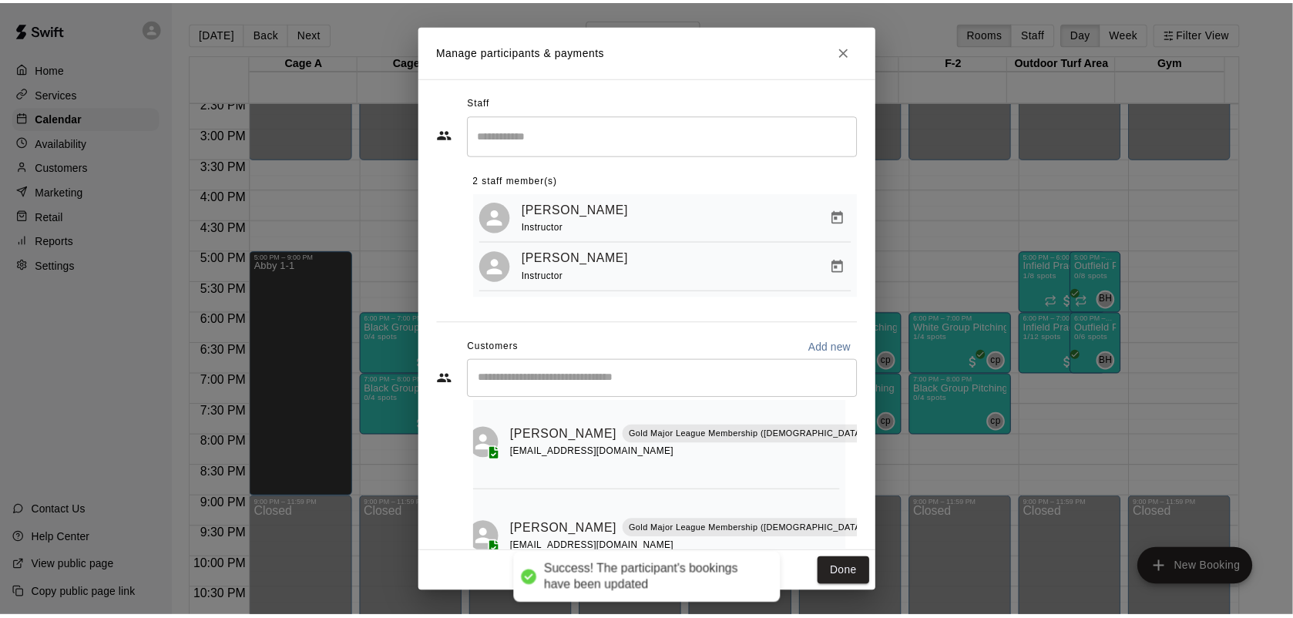
scroll to position [93, 12]
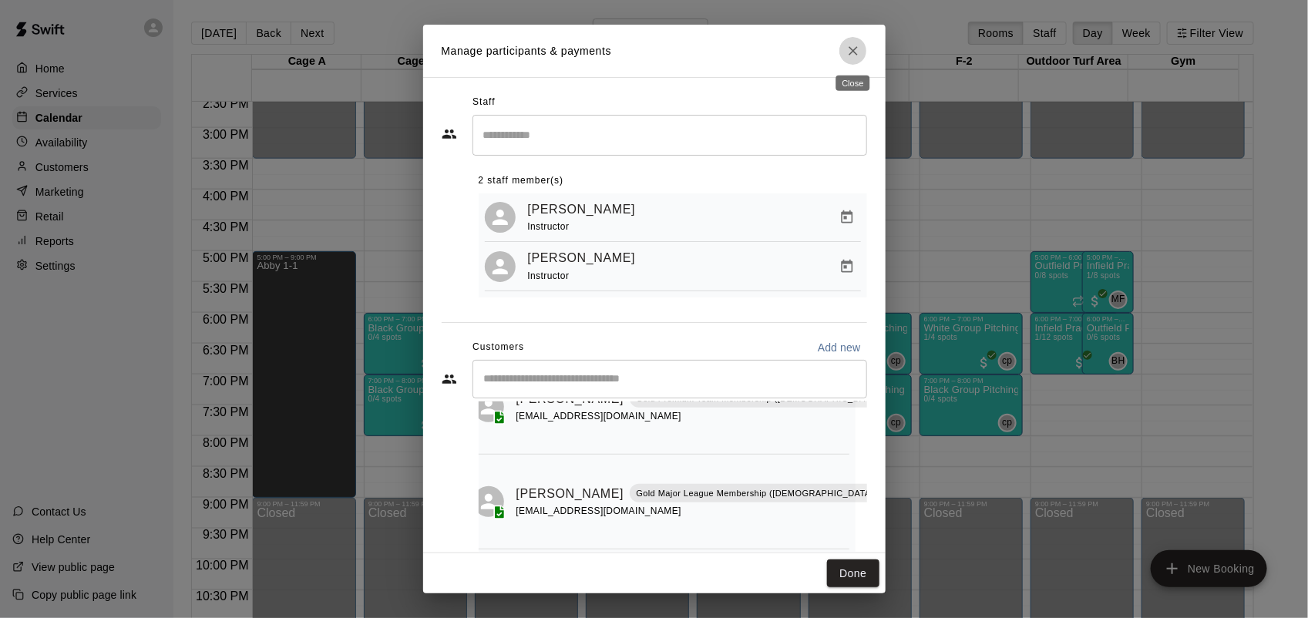
click at [852, 47] on icon "Close" at bounding box center [852, 50] width 15 height 15
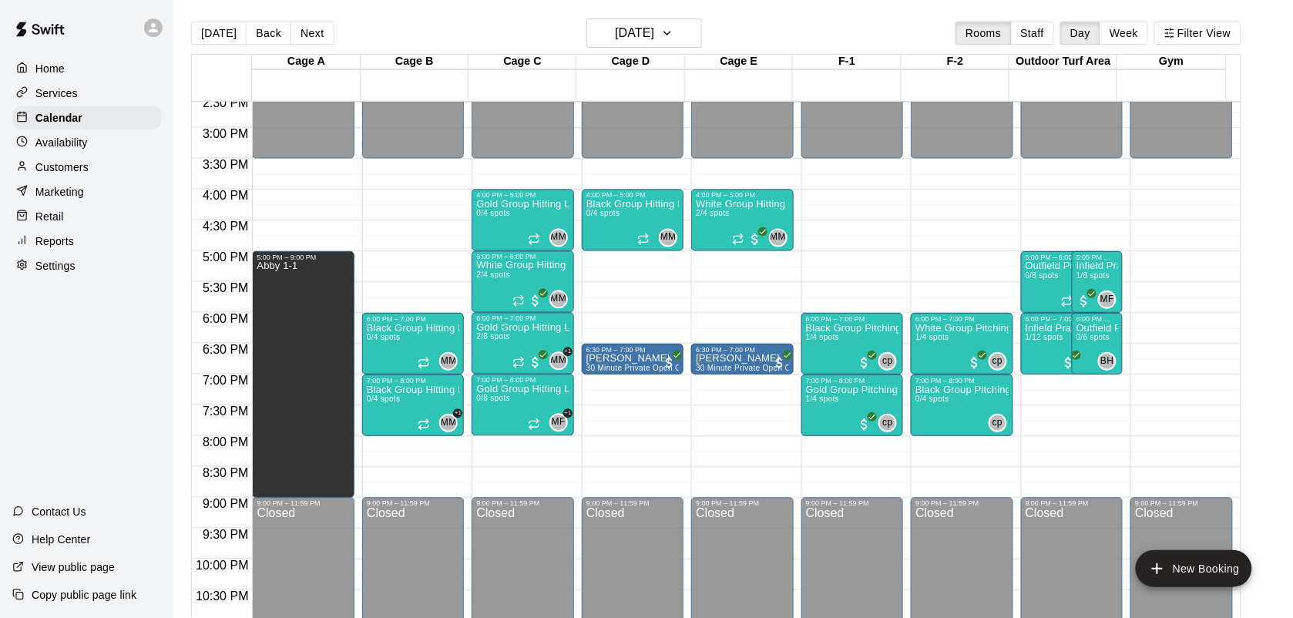
click at [60, 90] on p "Services" at bounding box center [56, 93] width 42 height 15
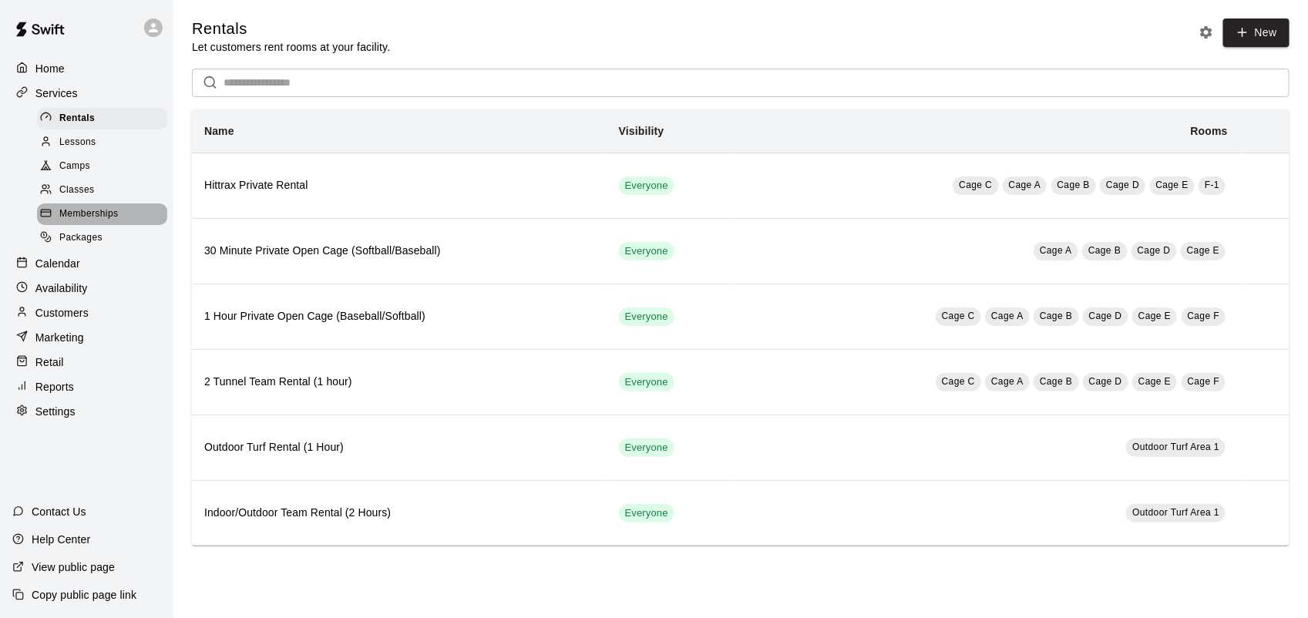
click at [72, 216] on span "Memberships" at bounding box center [88, 214] width 59 height 15
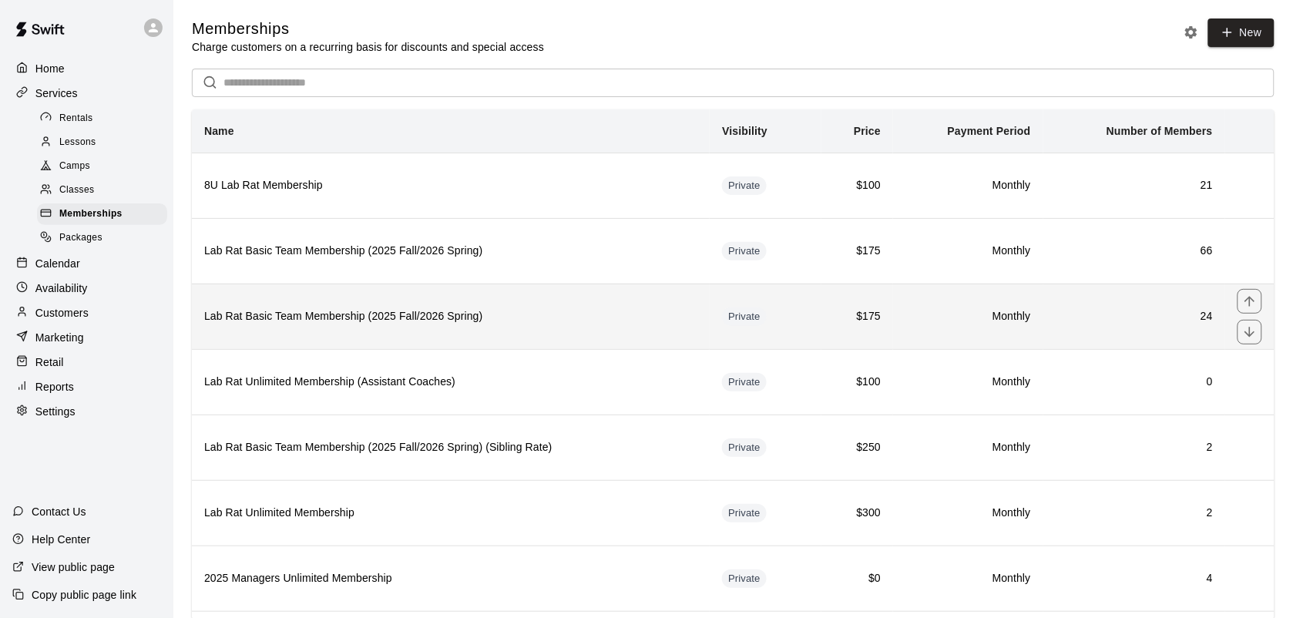
click at [386, 306] on th "Lab Rat Basic Team Membership (2025 Fall/2026 Spring)" at bounding box center [451, 316] width 518 height 65
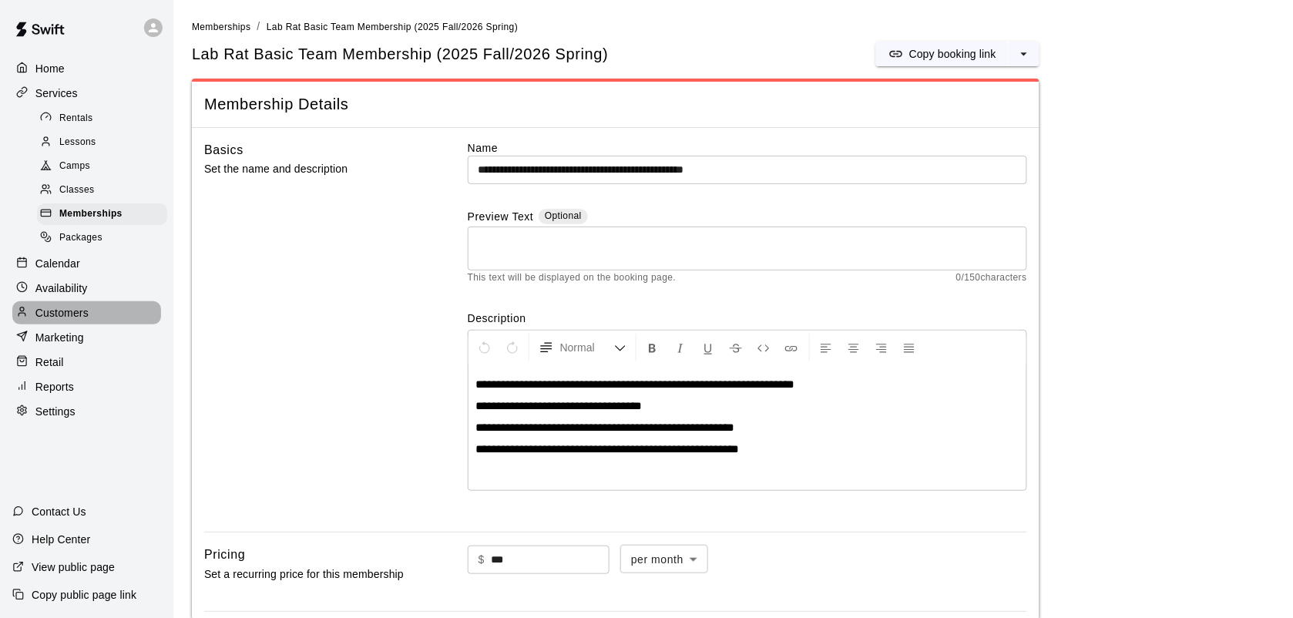
click at [66, 321] on p "Customers" at bounding box center [61, 312] width 53 height 15
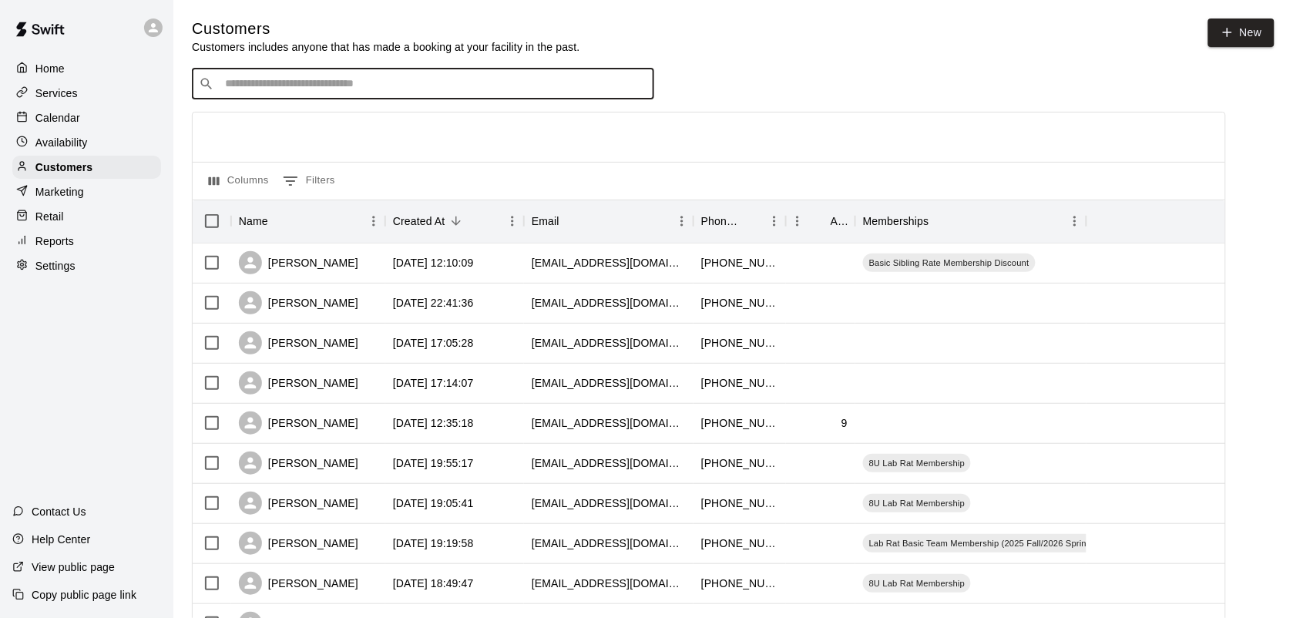
click at [268, 85] on input "Search customers by name or email" at bounding box center [433, 83] width 427 height 15
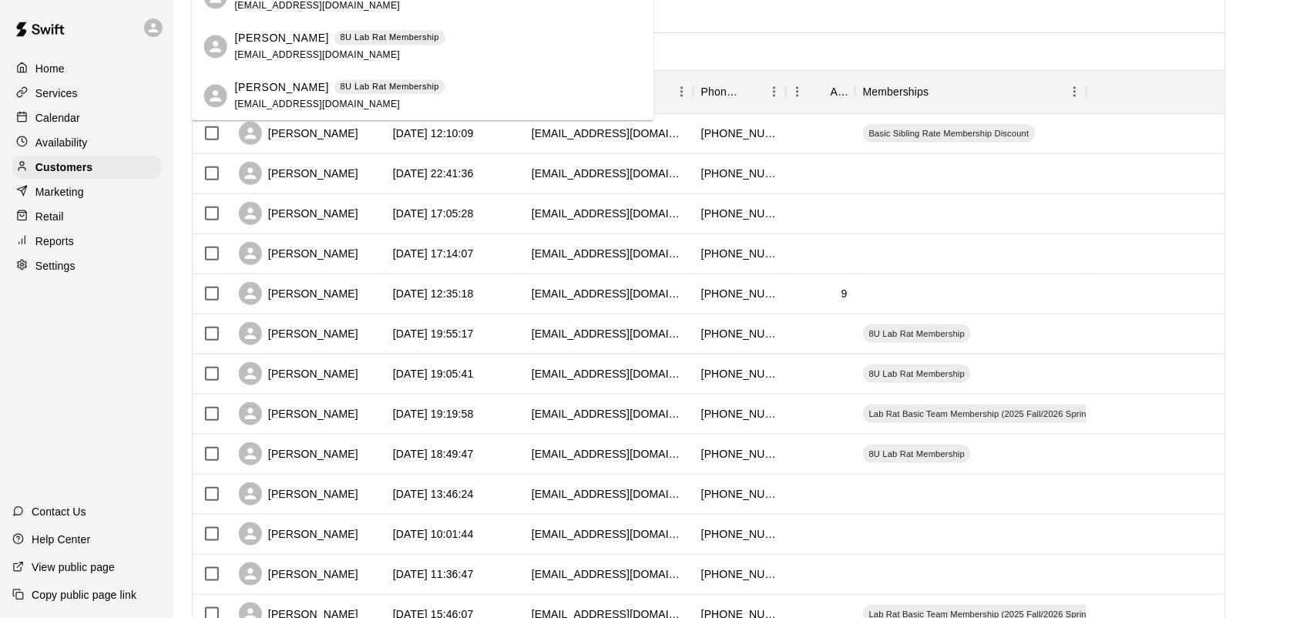
click at [4, 421] on div "Home Services Calendar Availability Customers Marketing Retail Reports Settings…" at bounding box center [86, 309] width 173 height 618
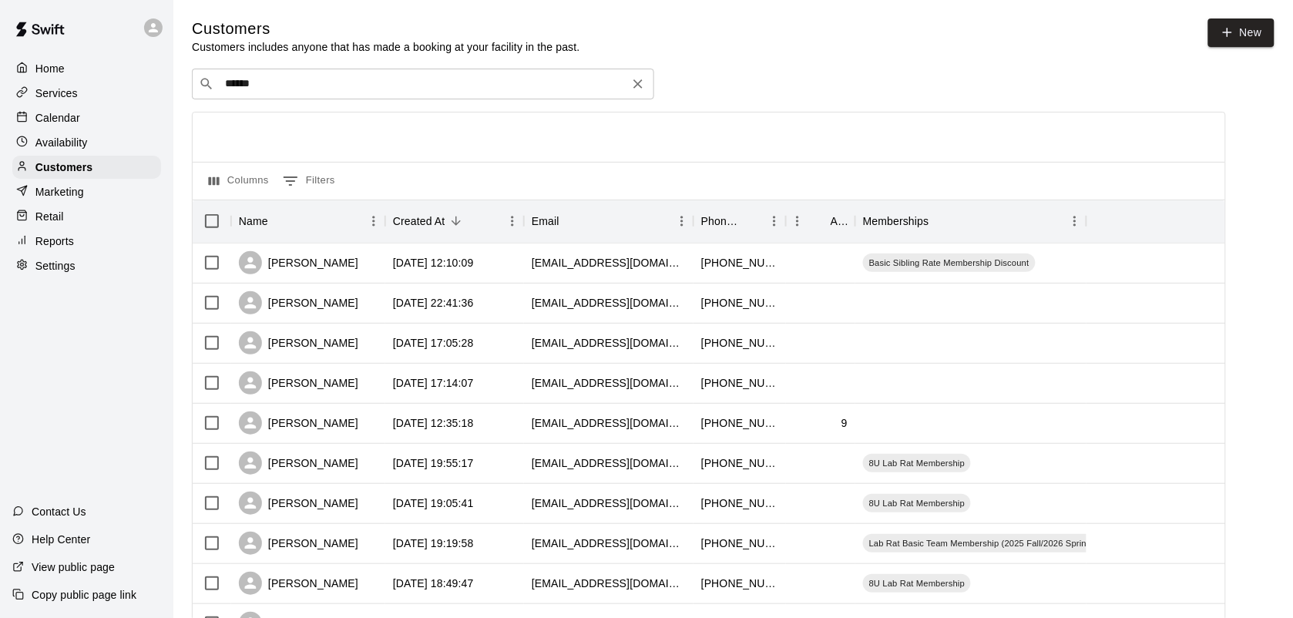
click at [294, 75] on div "​ ****** ​" at bounding box center [423, 84] width 462 height 31
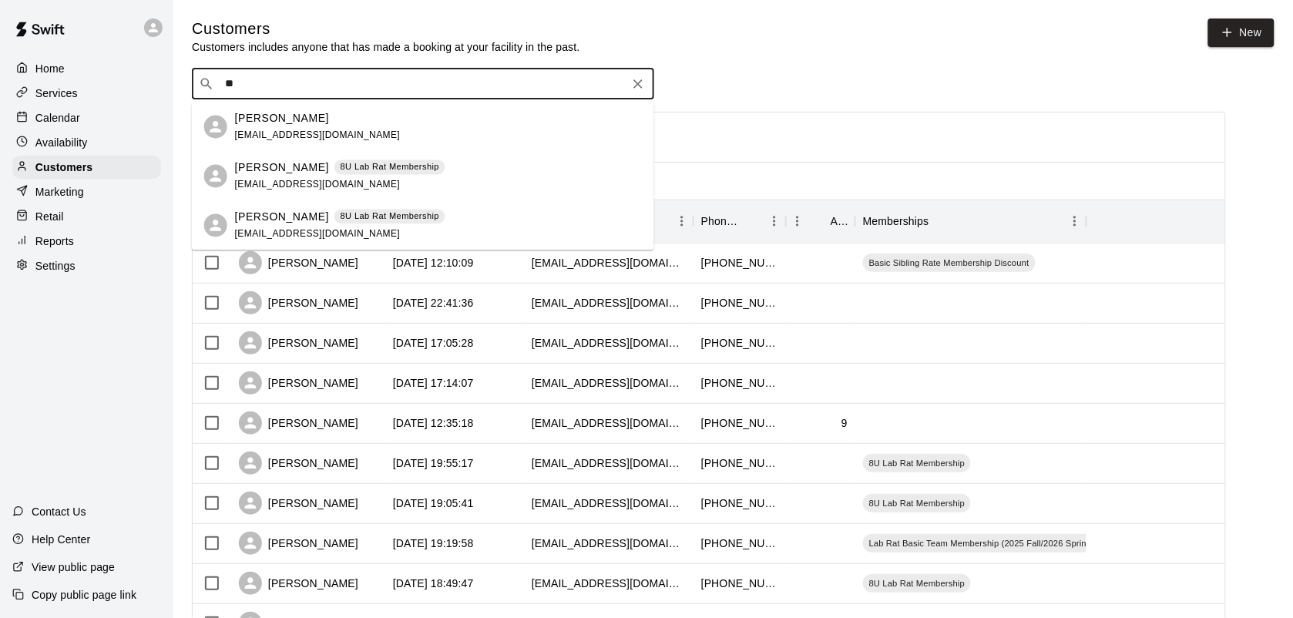
type input "*"
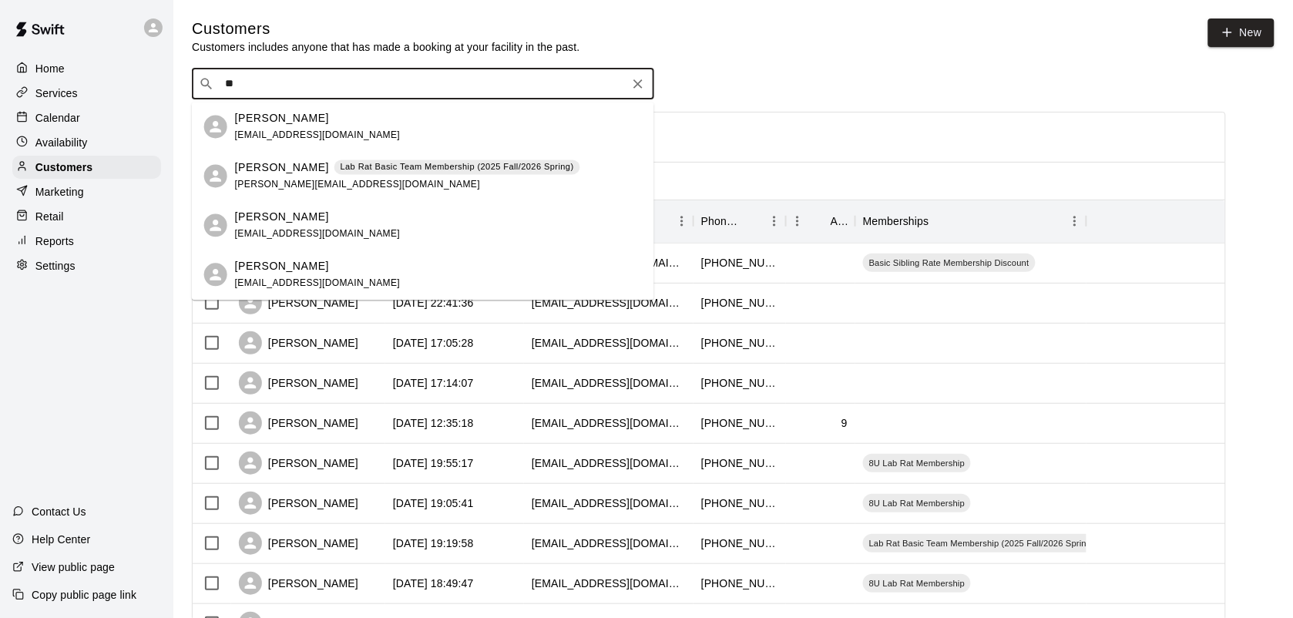
type input "*"
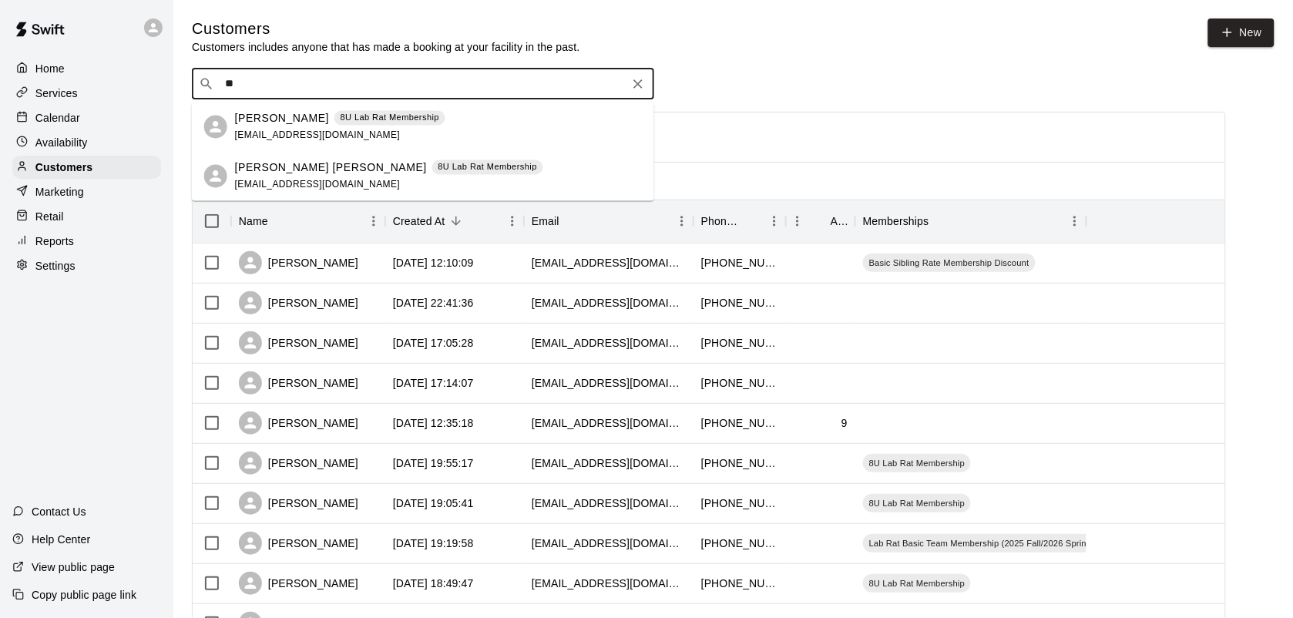
type input "*"
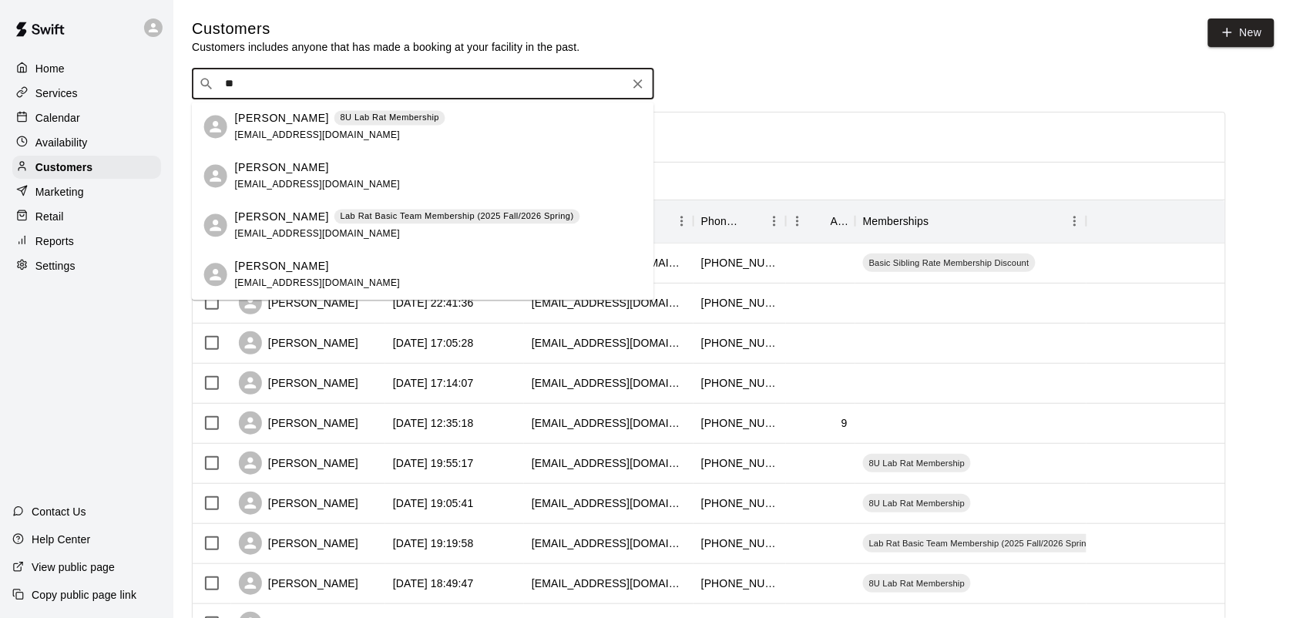
type input "*"
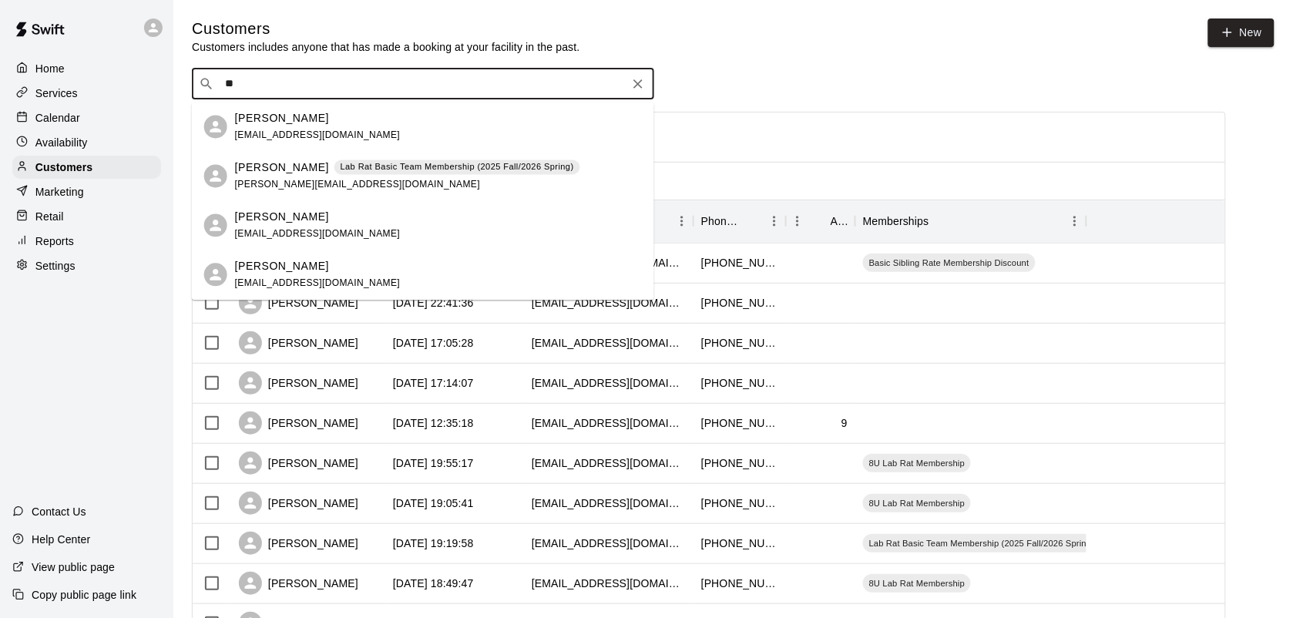
type input "*"
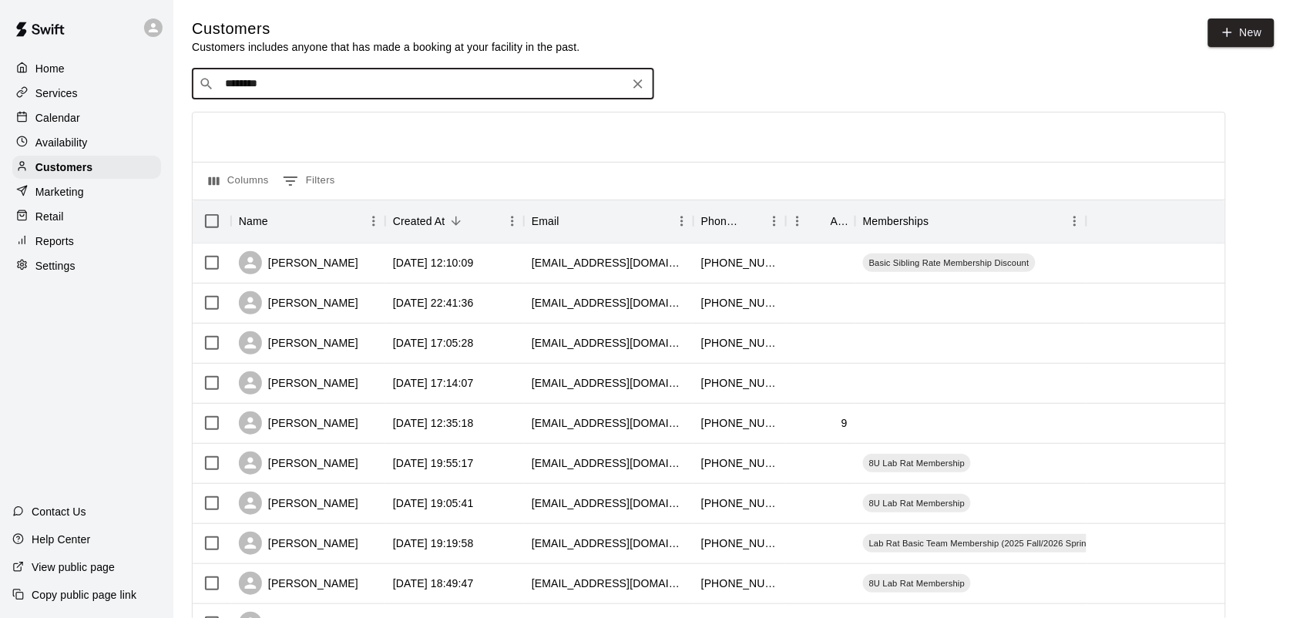
type input "*********"
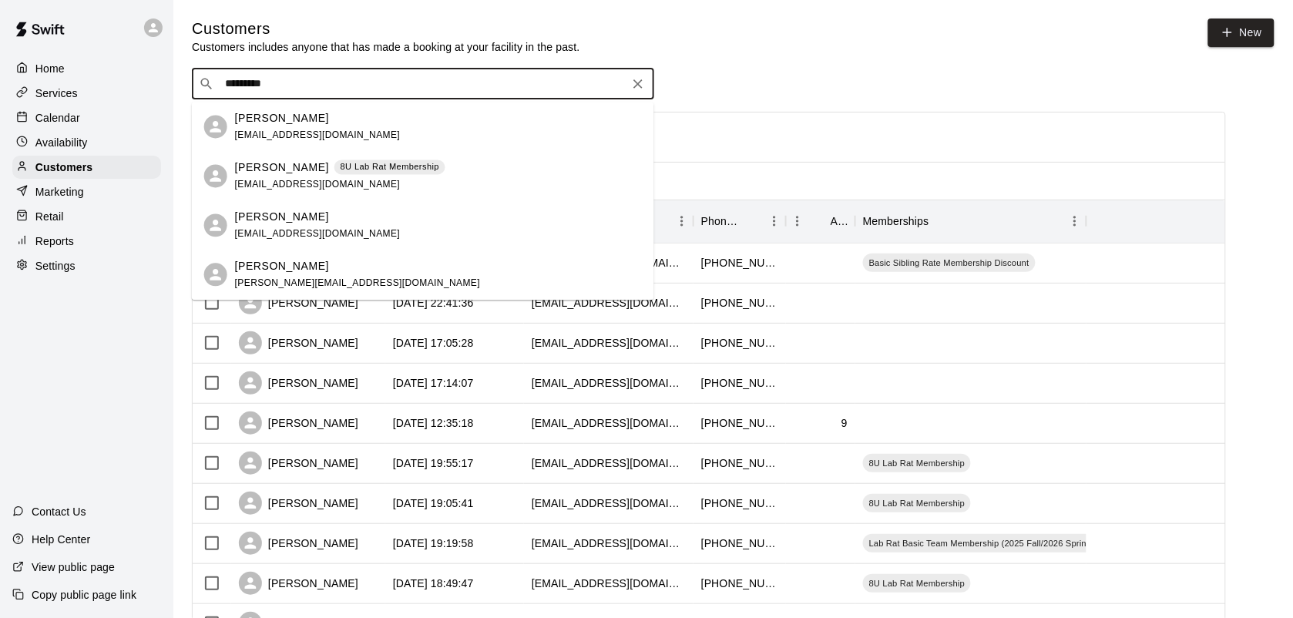
click at [410, 162] on p "8U Lab Rat Membership" at bounding box center [390, 167] width 99 height 13
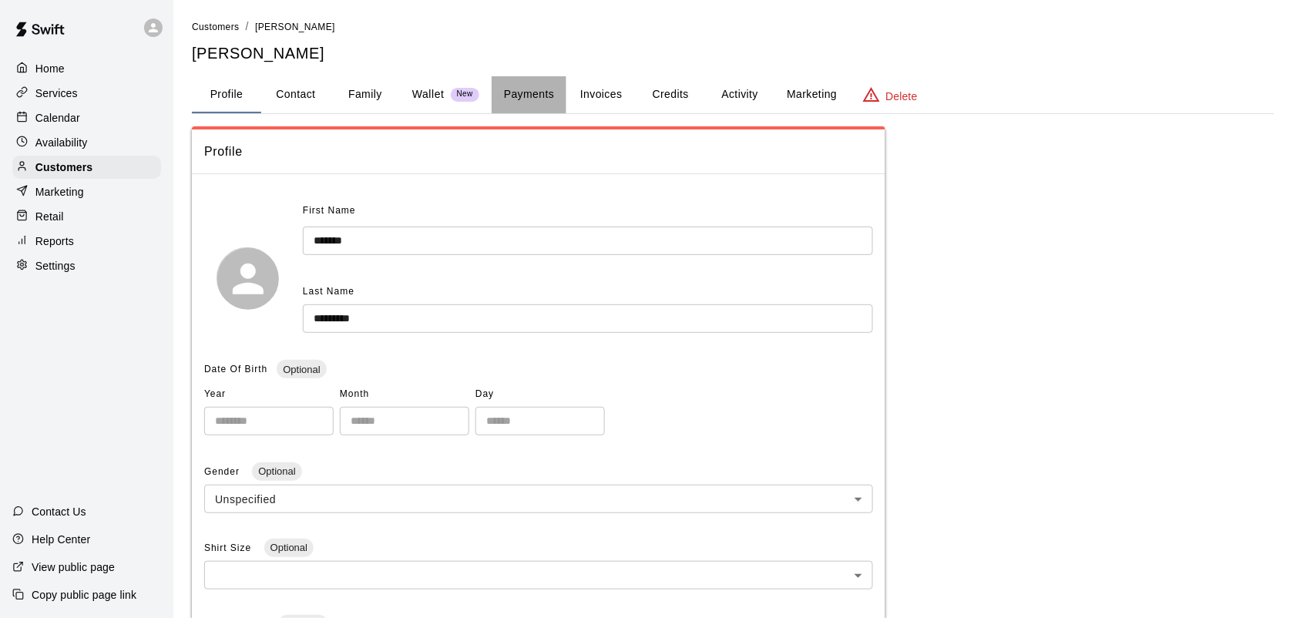
click at [529, 96] on button "Payments" at bounding box center [529, 94] width 75 height 37
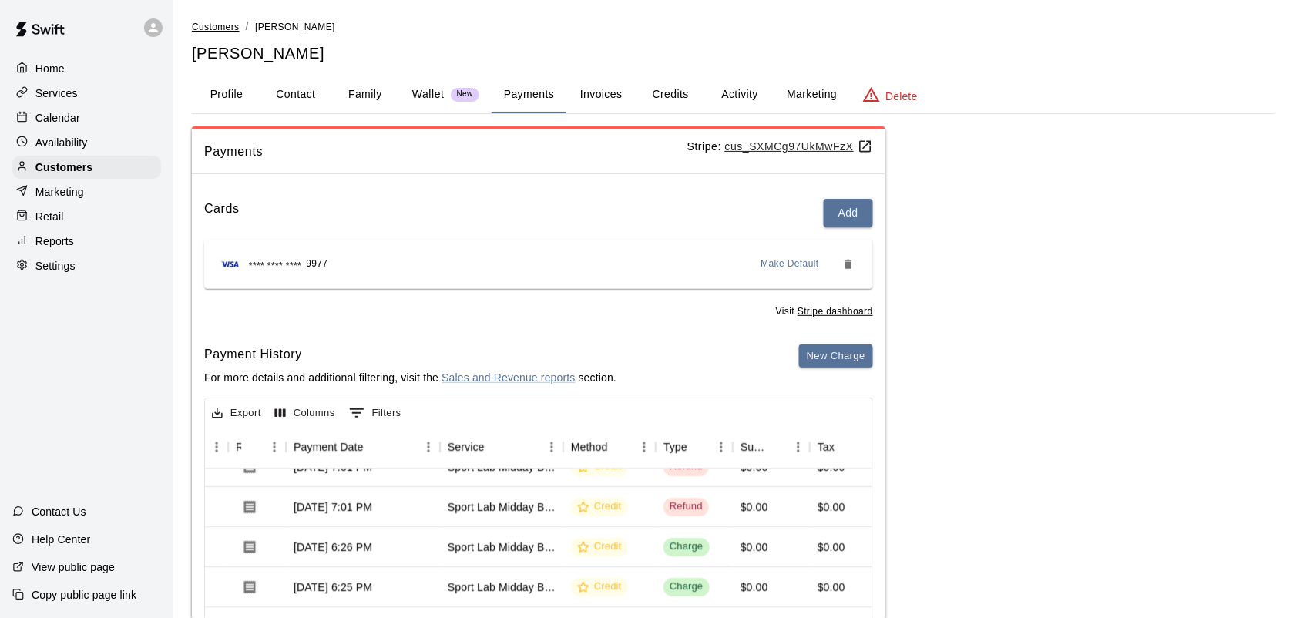
click at [201, 25] on span "Customers" at bounding box center [216, 27] width 48 height 11
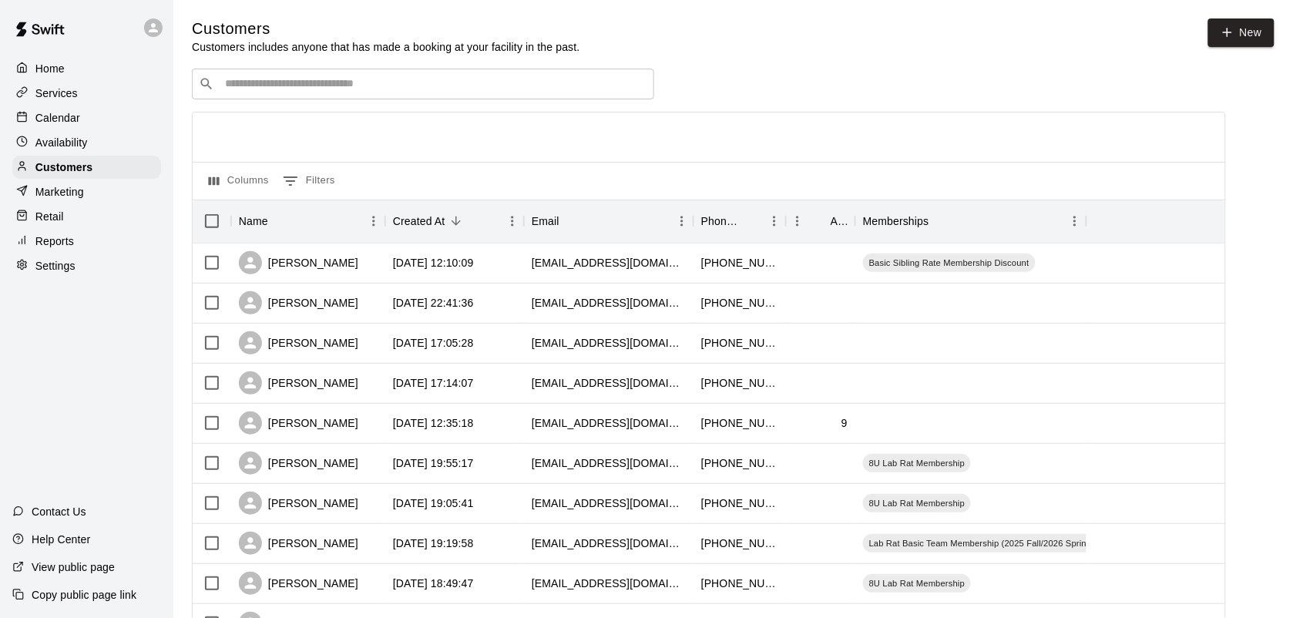
click at [233, 75] on div "​ ​" at bounding box center [423, 84] width 462 height 31
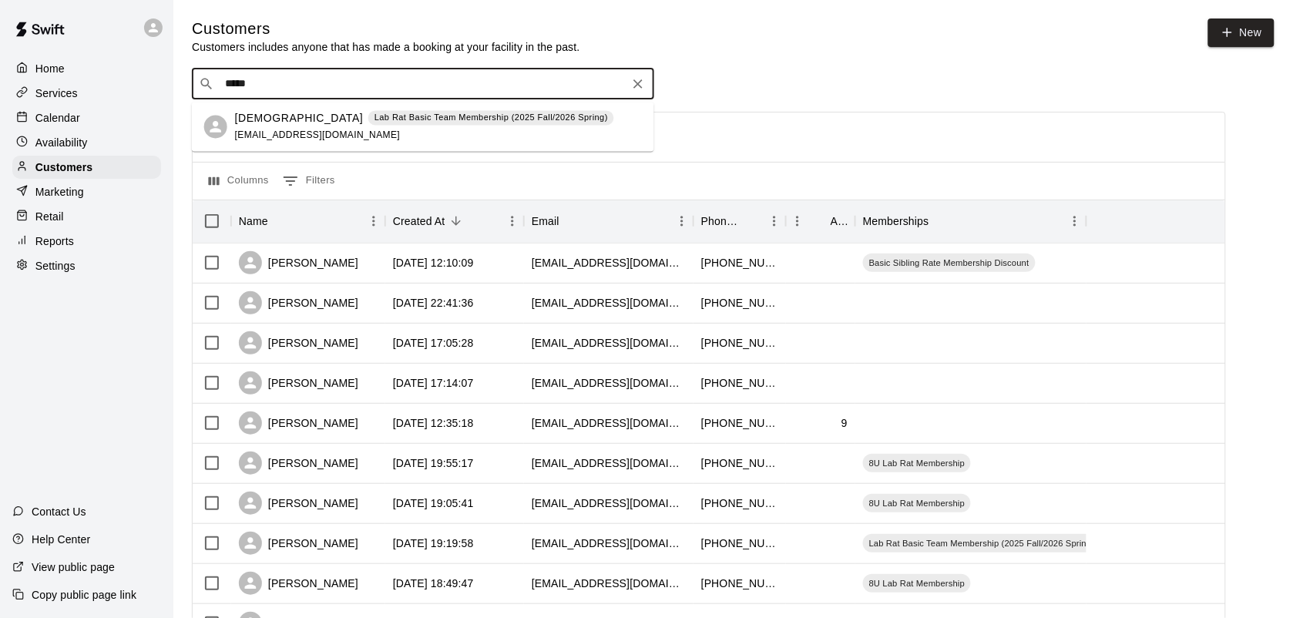
type input "******"
click at [406, 120] on p "Lab Rat Basic Team Membership (2025 Fall/2026 Spring)" at bounding box center [491, 118] width 233 height 13
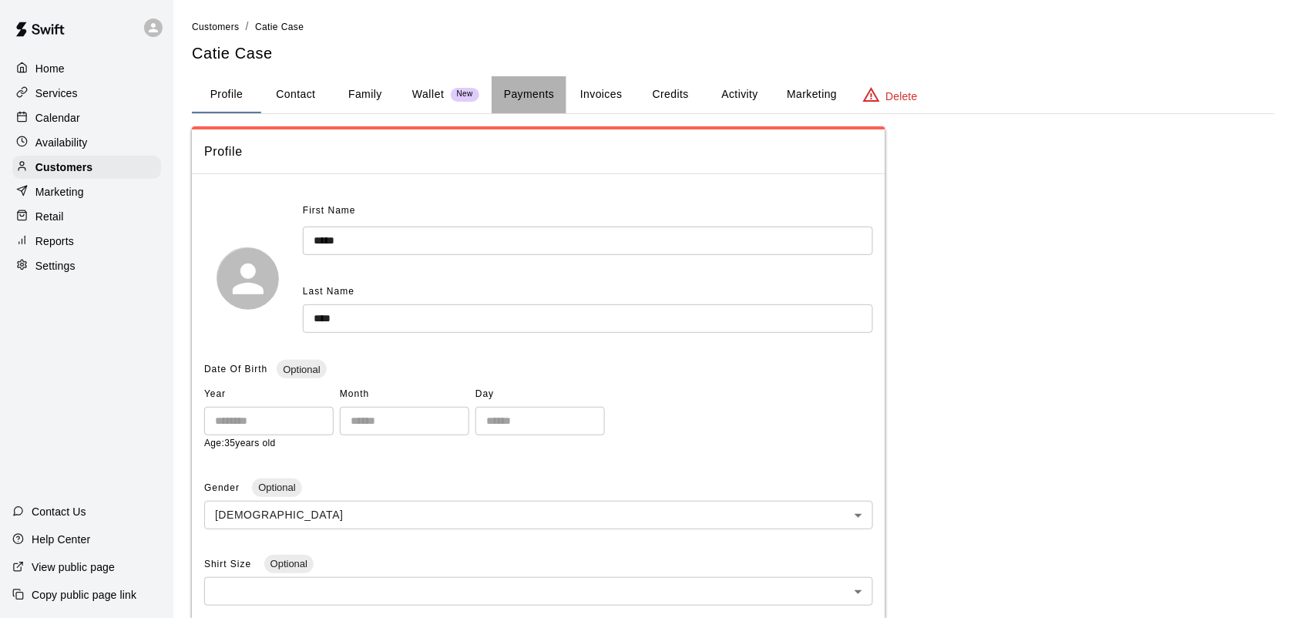
click at [538, 93] on button "Payments" at bounding box center [529, 94] width 75 height 37
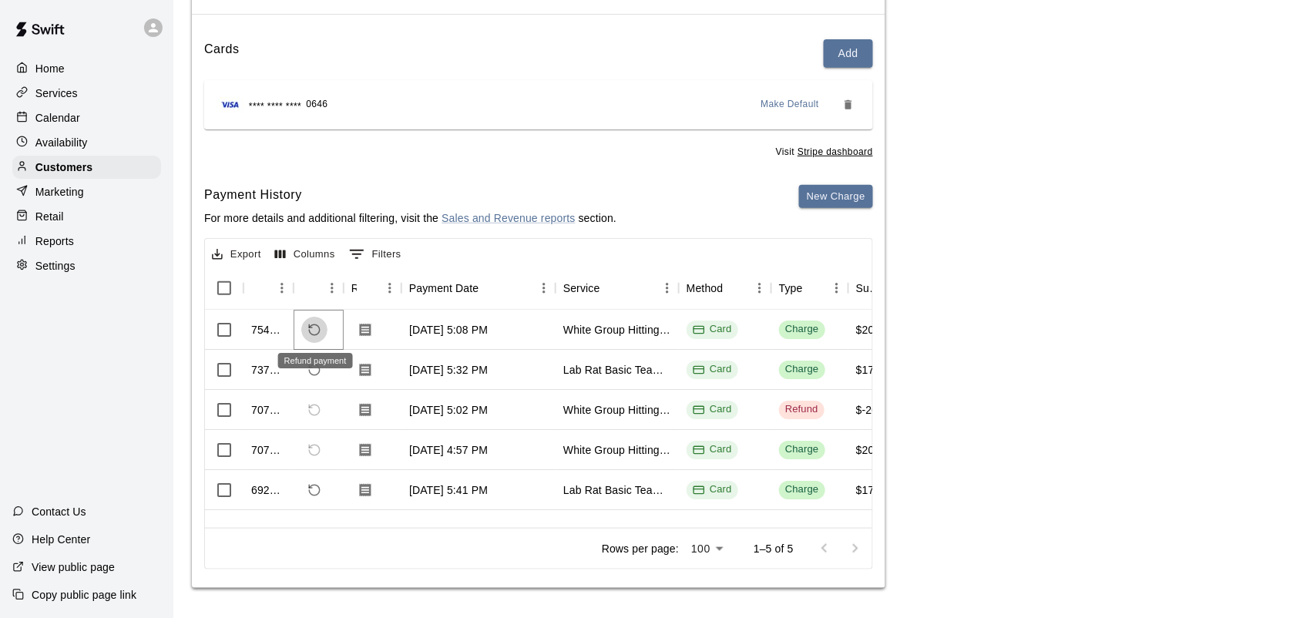
click at [309, 329] on icon "Refund payment" at bounding box center [314, 329] width 11 height 11
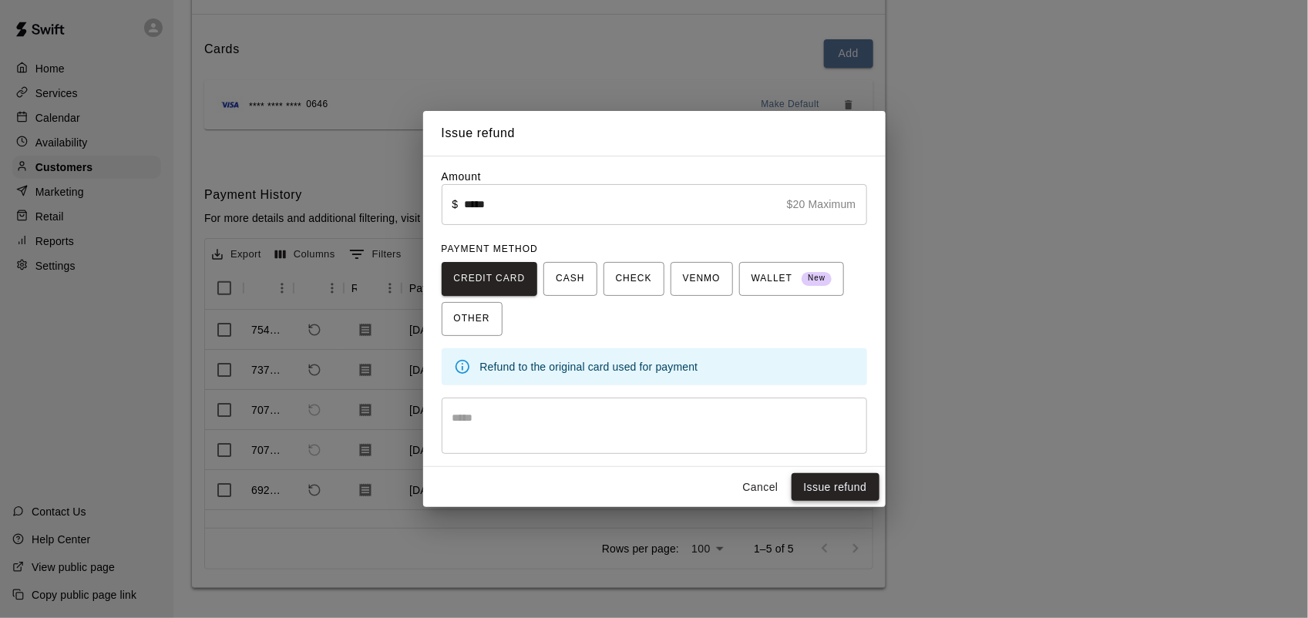
click at [833, 483] on button "Issue refund" at bounding box center [835, 487] width 88 height 29
